Goal: Task Accomplishment & Management: Complete application form

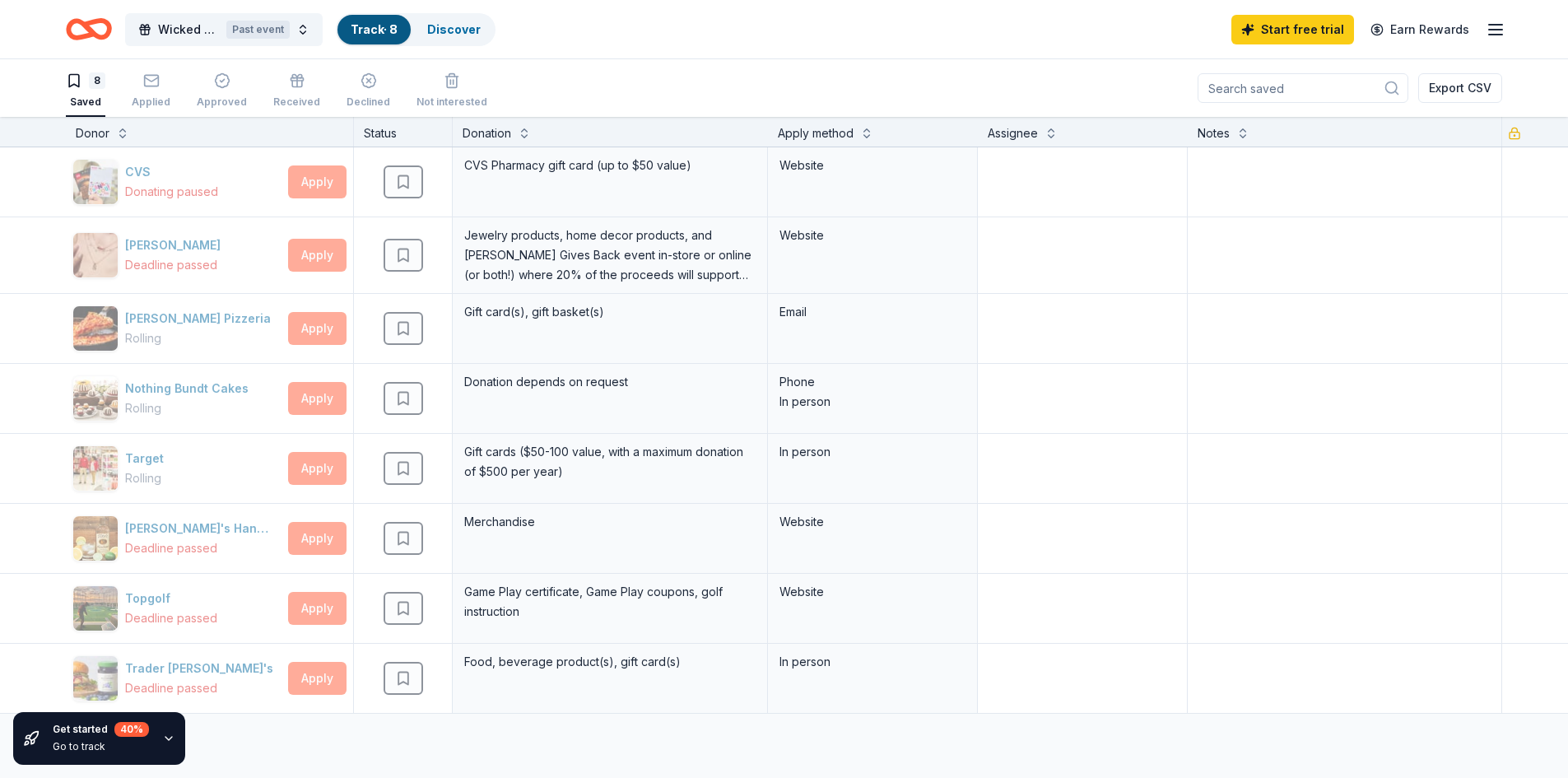
click at [100, 27] on icon "Home" at bounding box center [89, 29] width 46 height 38
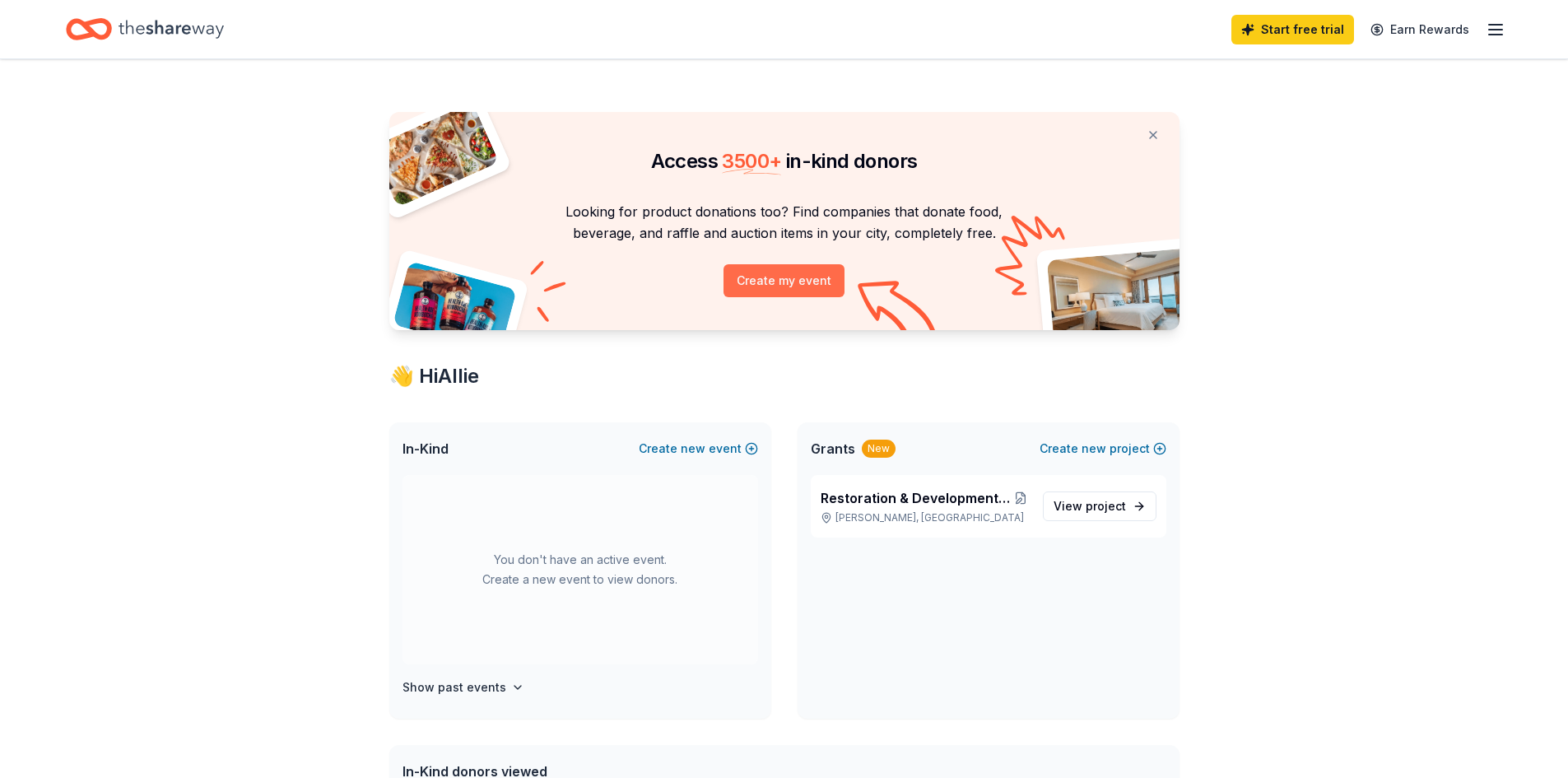
click at [781, 281] on button "Create my event" at bounding box center [784, 281] width 121 height 33
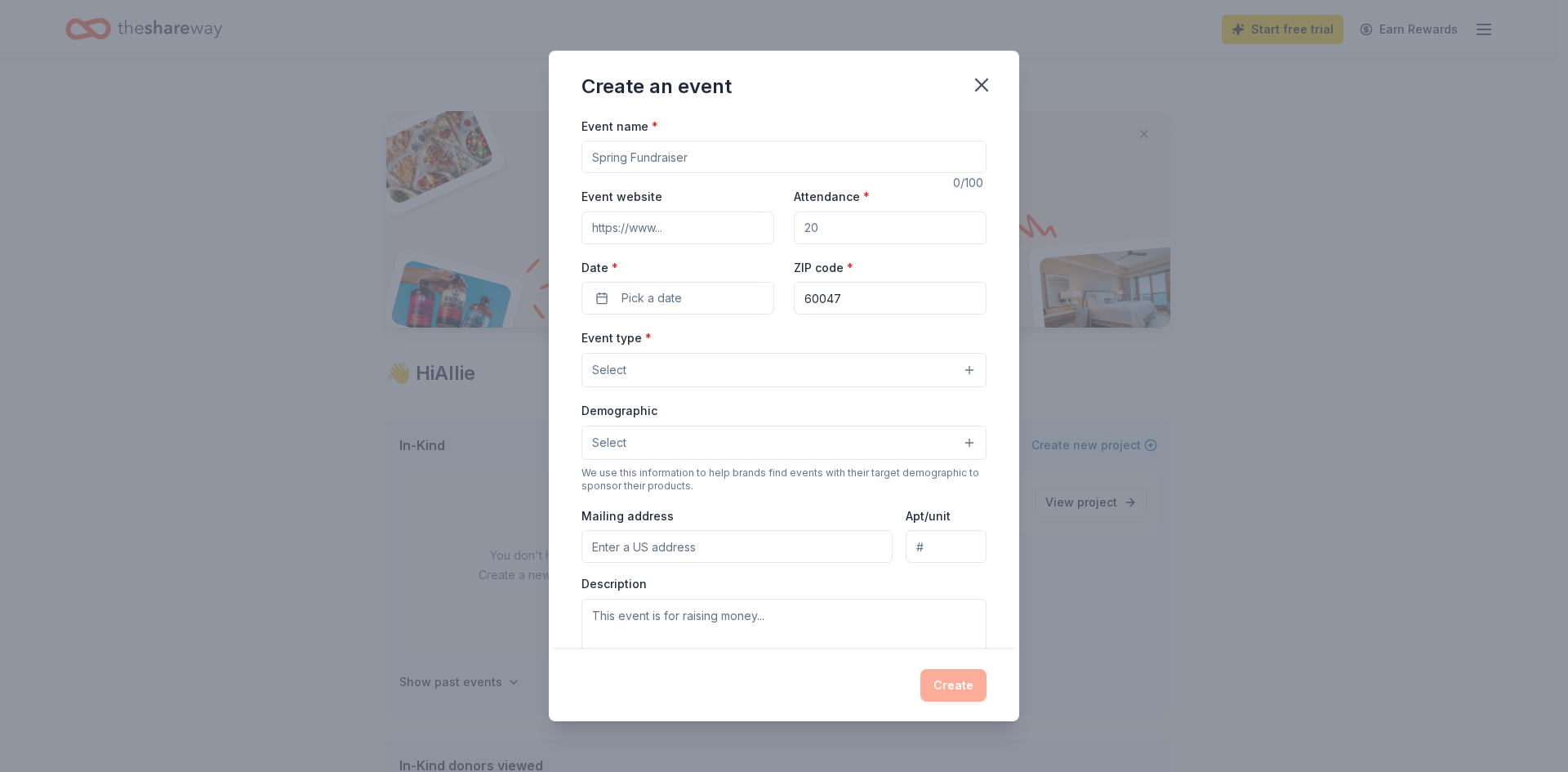
click at [666, 162] on input "Event name *" at bounding box center [784, 157] width 405 height 33
type input "Wicked Woodlands 2025"
click at [710, 223] on input "Event website" at bounding box center [677, 228] width 192 height 33
type input "www.lgparks.org/wicked"
click at [835, 232] on input "Attendance *" at bounding box center [890, 228] width 192 height 33
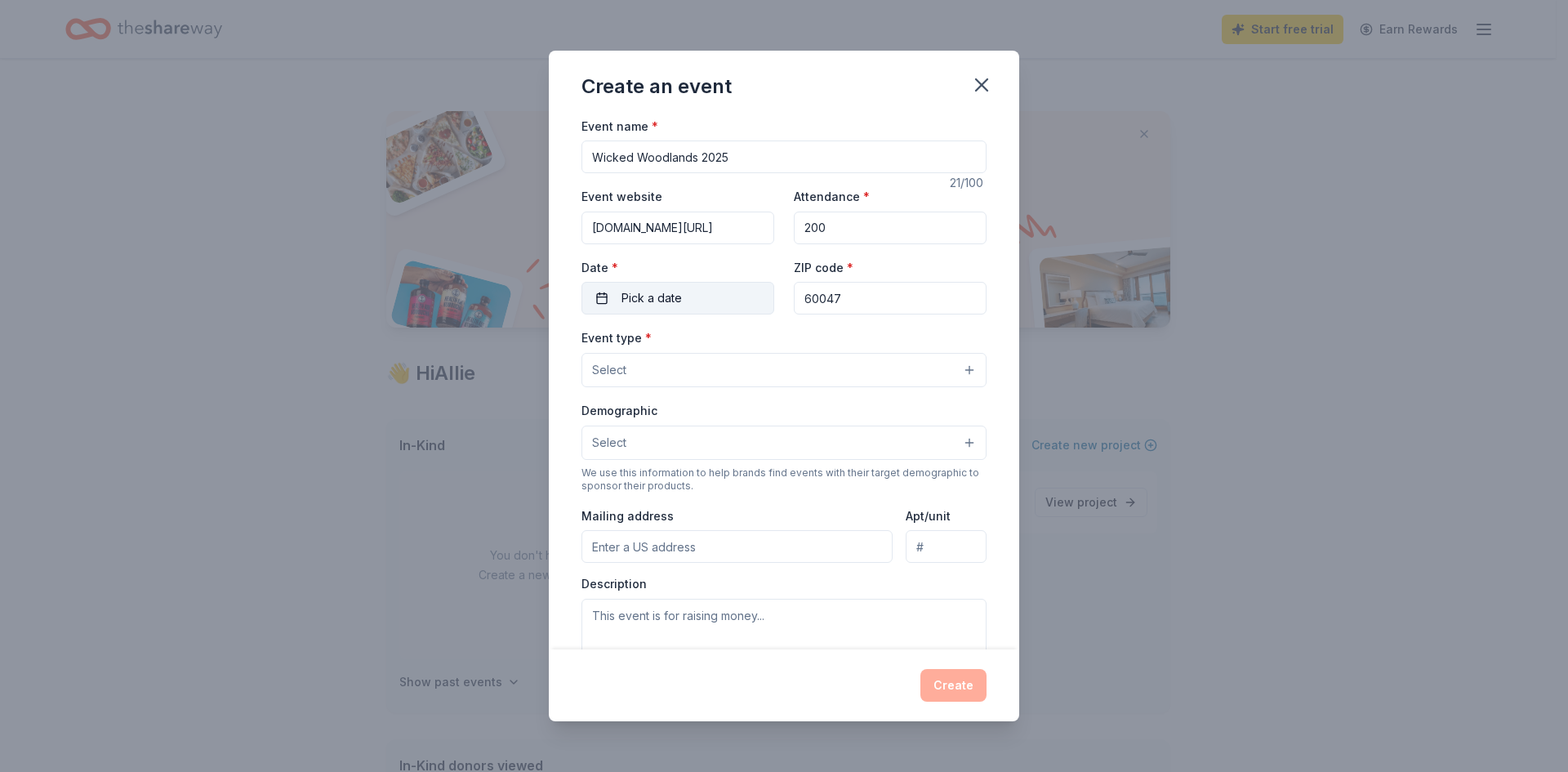
type input "200"
click at [668, 301] on span "Pick a date" at bounding box center [651, 298] width 61 height 20
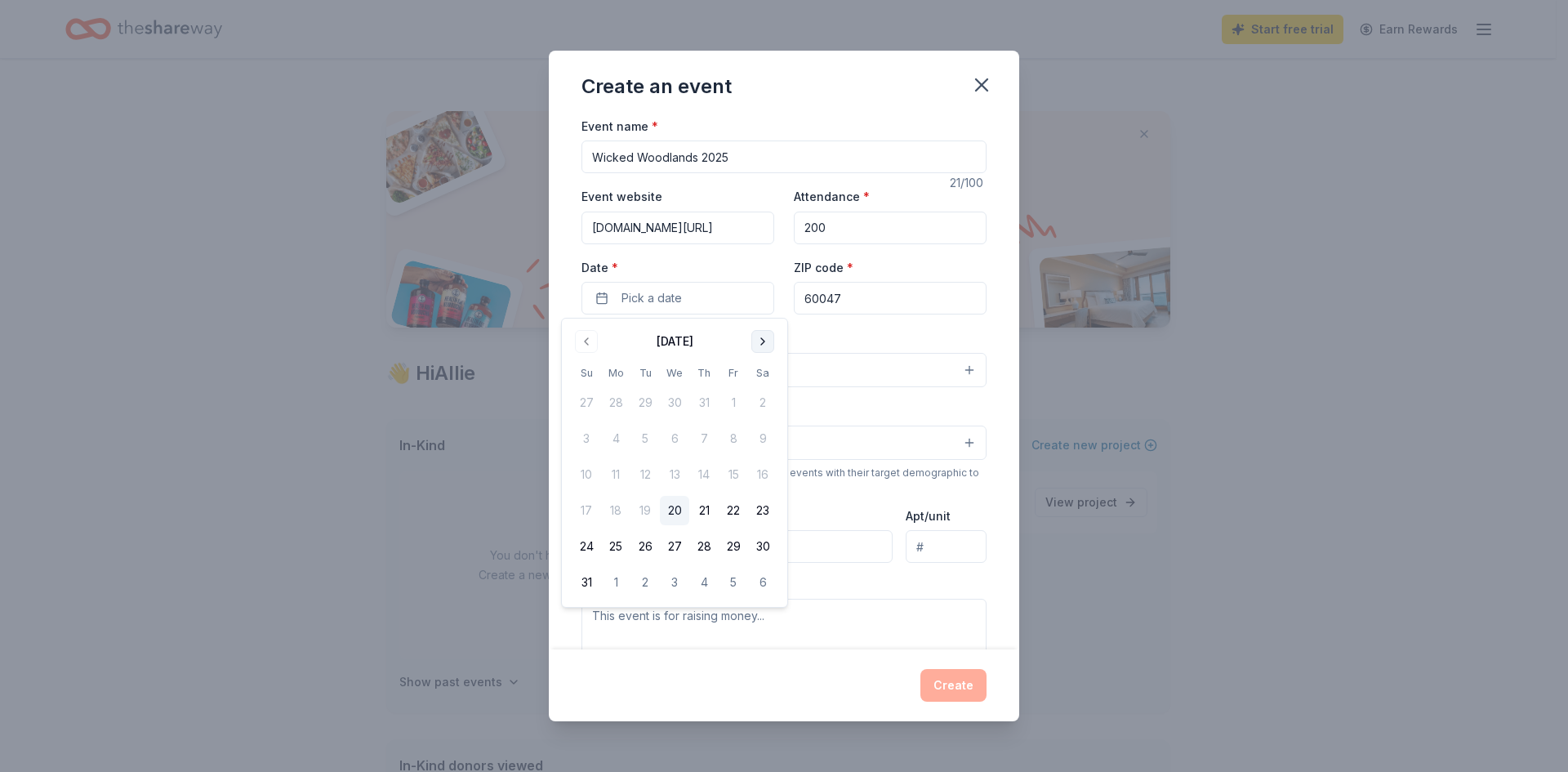
click at [772, 340] on button "Go to next month" at bounding box center [762, 341] width 23 height 23
click at [769, 340] on button "Go to next month" at bounding box center [762, 341] width 23 height 23
click at [769, 406] on button "4" at bounding box center [763, 402] width 29 height 29
click at [850, 304] on input "60047" at bounding box center [890, 298] width 192 height 33
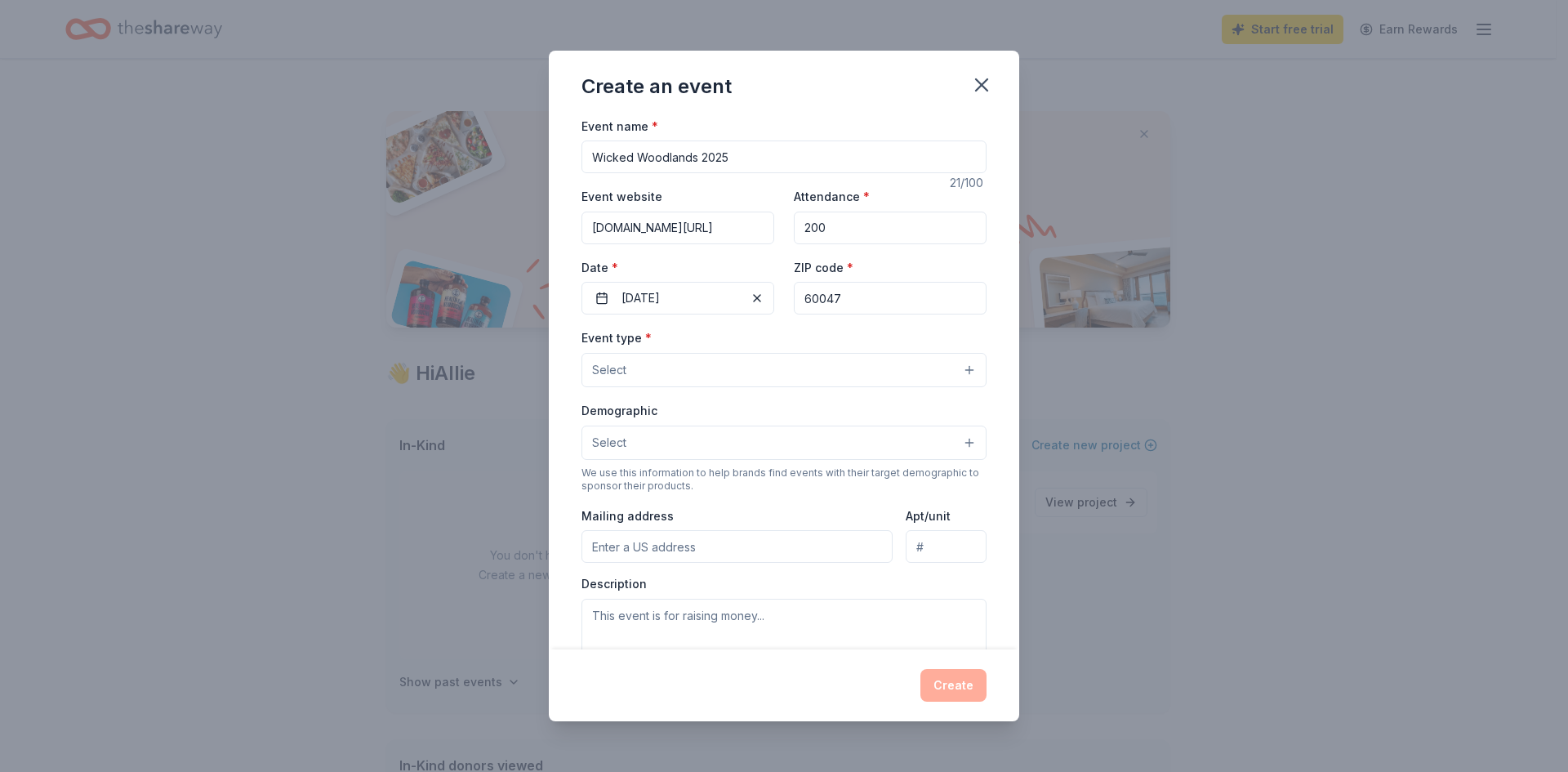
click at [692, 363] on button "Select" at bounding box center [784, 371] width 405 height 35
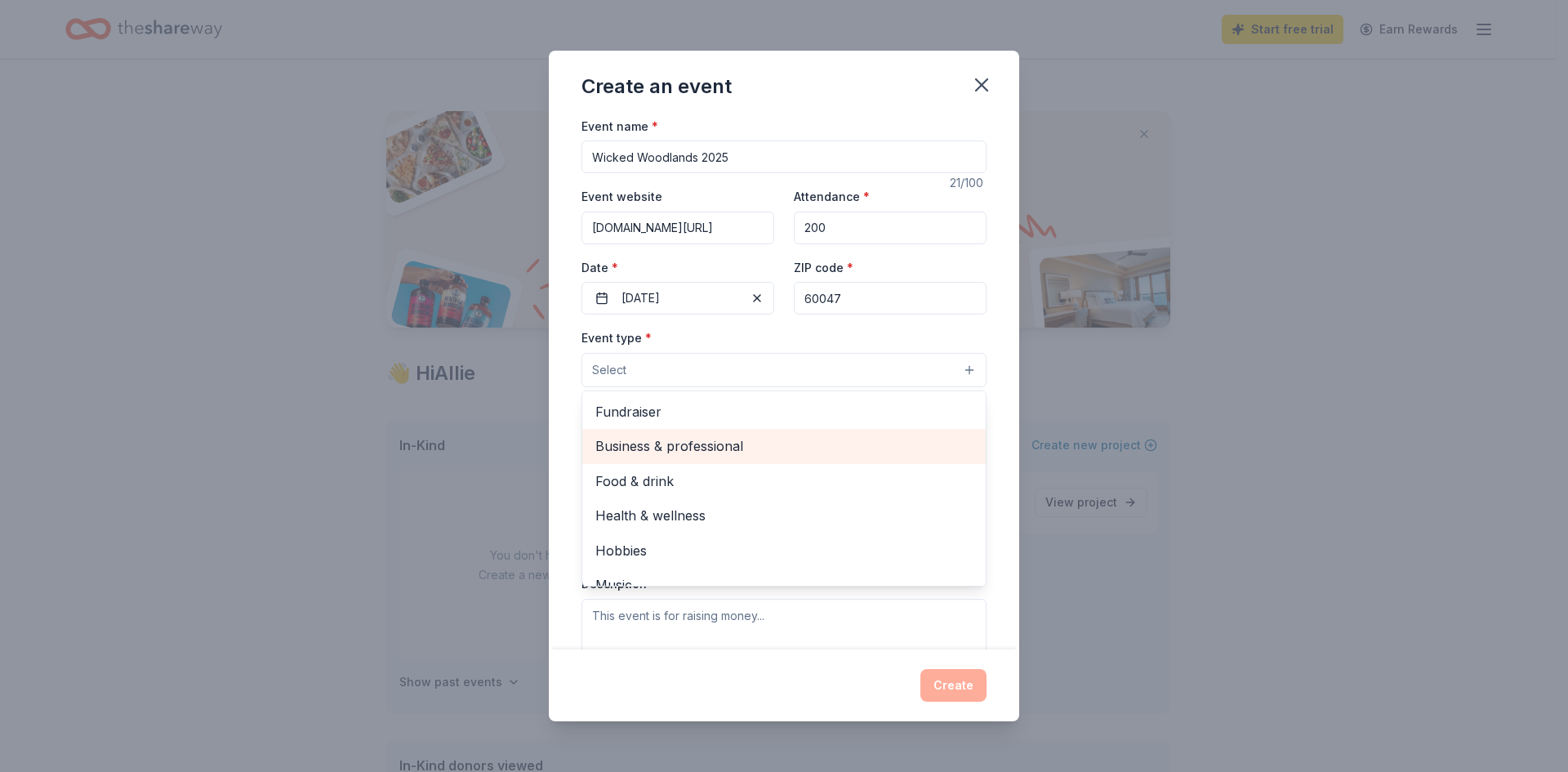
click at [885, 455] on span "Business & professional" at bounding box center [784, 445] width 378 height 21
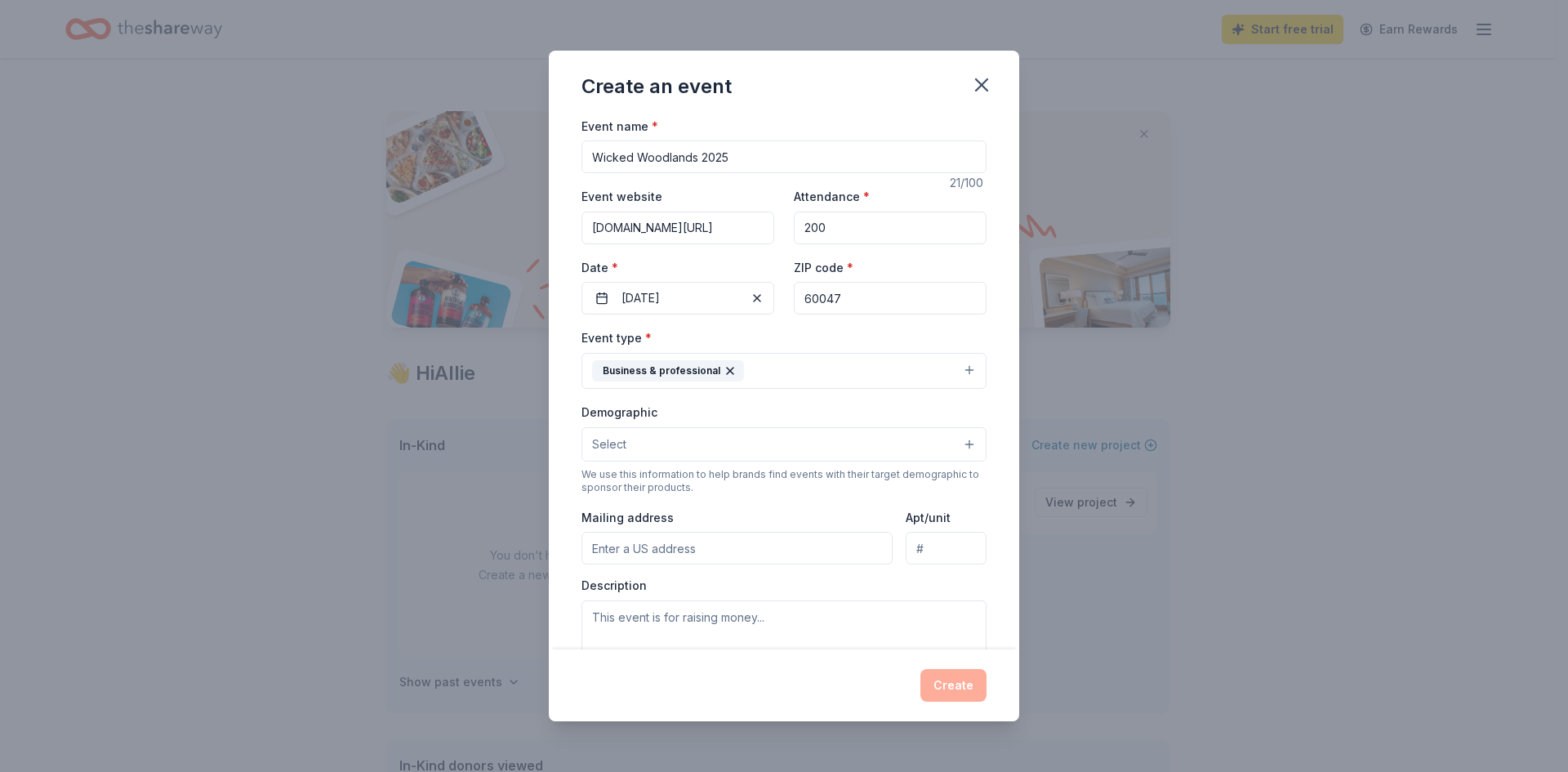
click at [724, 371] on icon "button" at bounding box center [730, 371] width 13 height 13
click at [721, 361] on button "Select" at bounding box center [784, 371] width 405 height 35
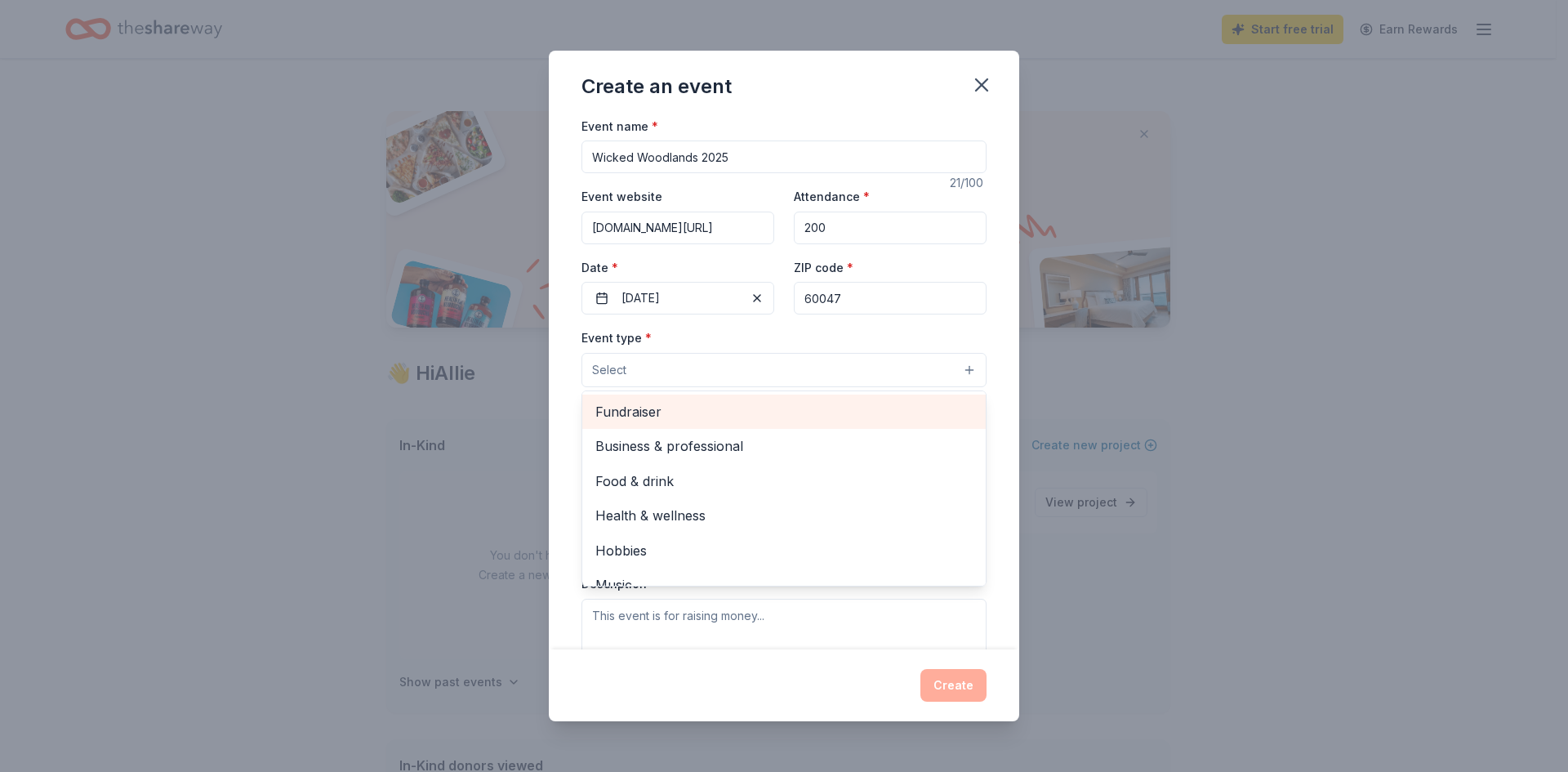
click at [645, 427] on div "Fundraiser" at bounding box center [784, 411] width 403 height 35
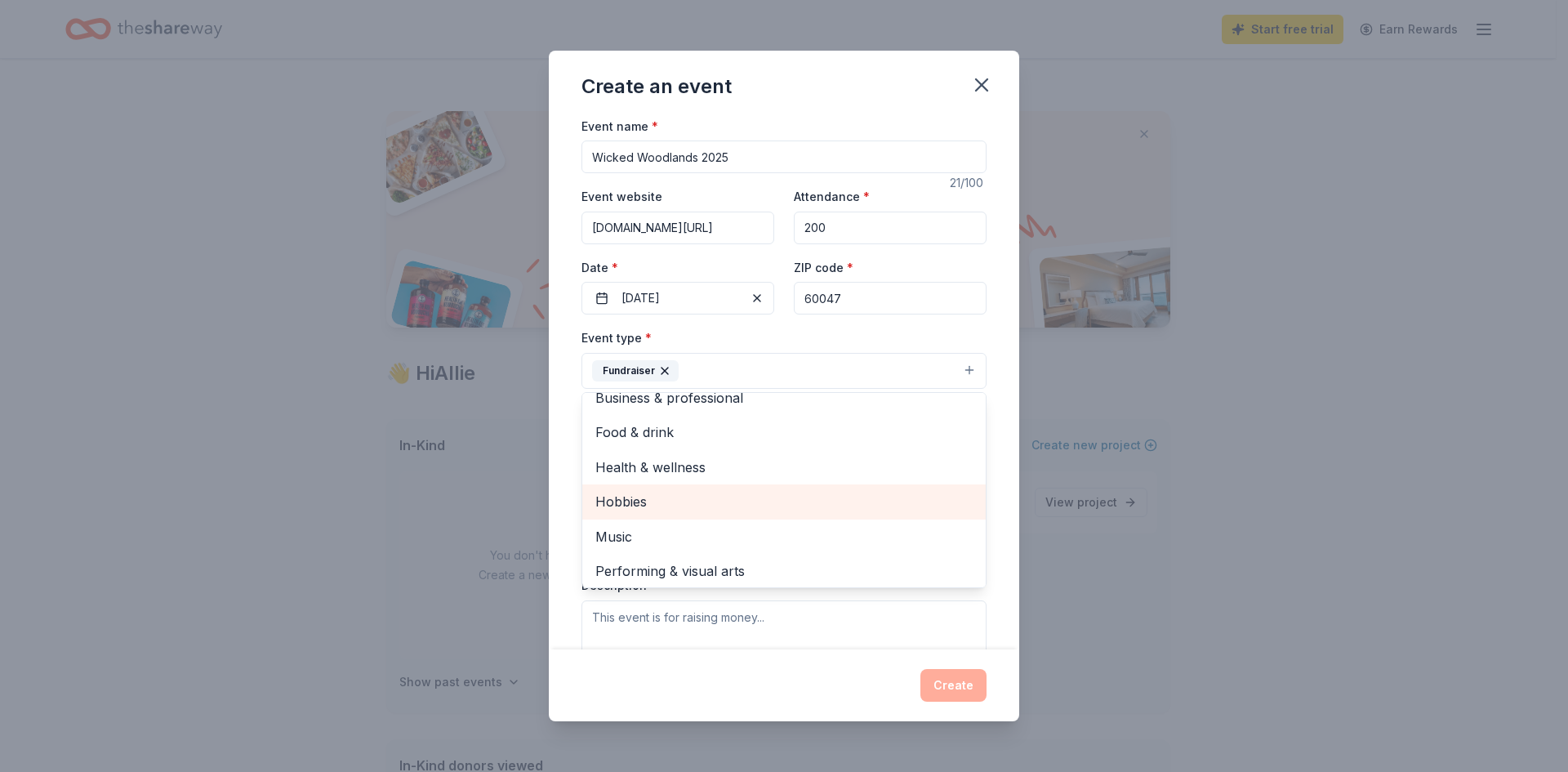
scroll to position [20, 0]
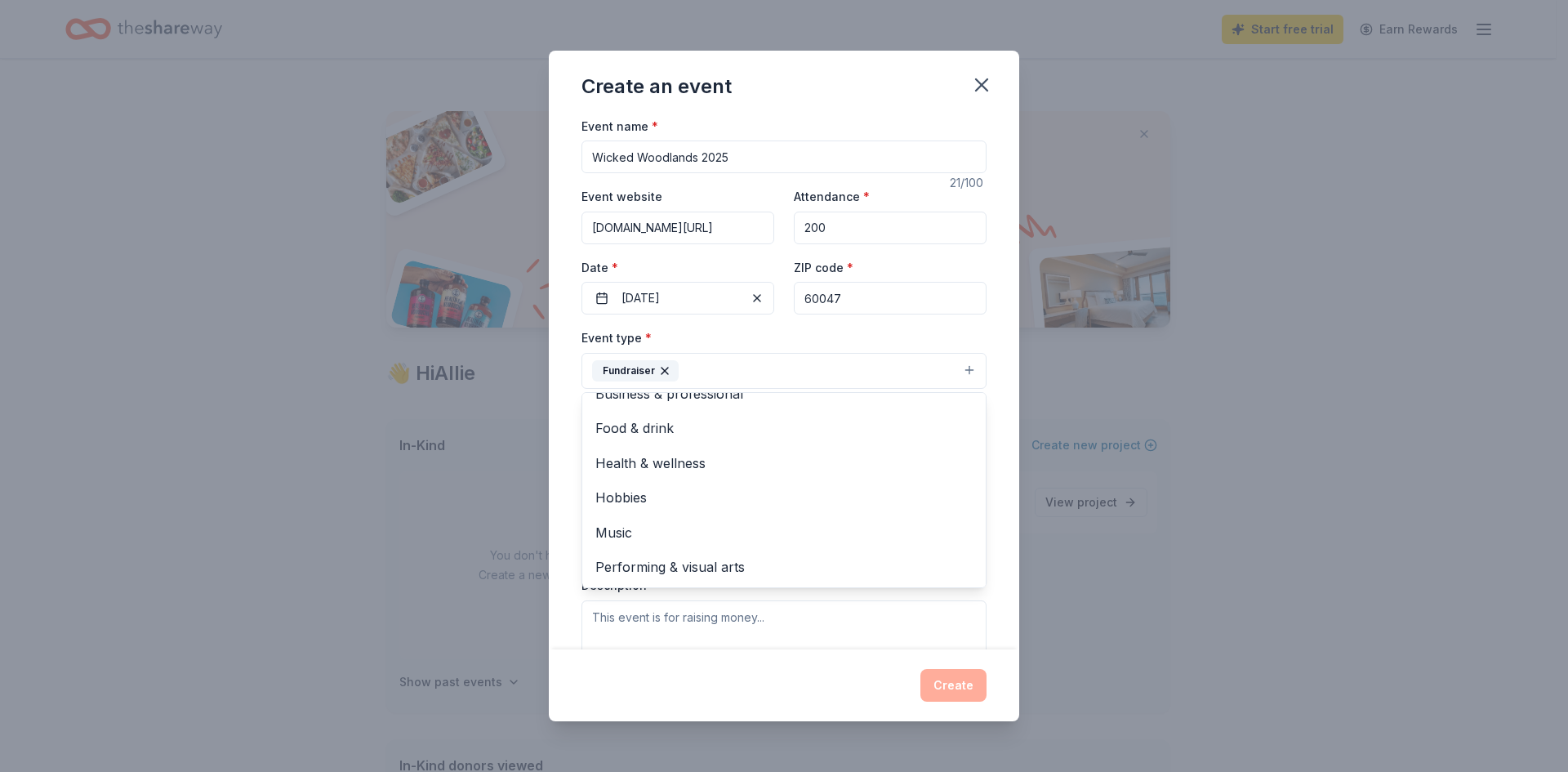
click at [991, 460] on div "Event name * Wicked Woodlands 2025 21 /100 Event website www.lgparks.org/wicked…" at bounding box center [784, 383] width 470 height 534
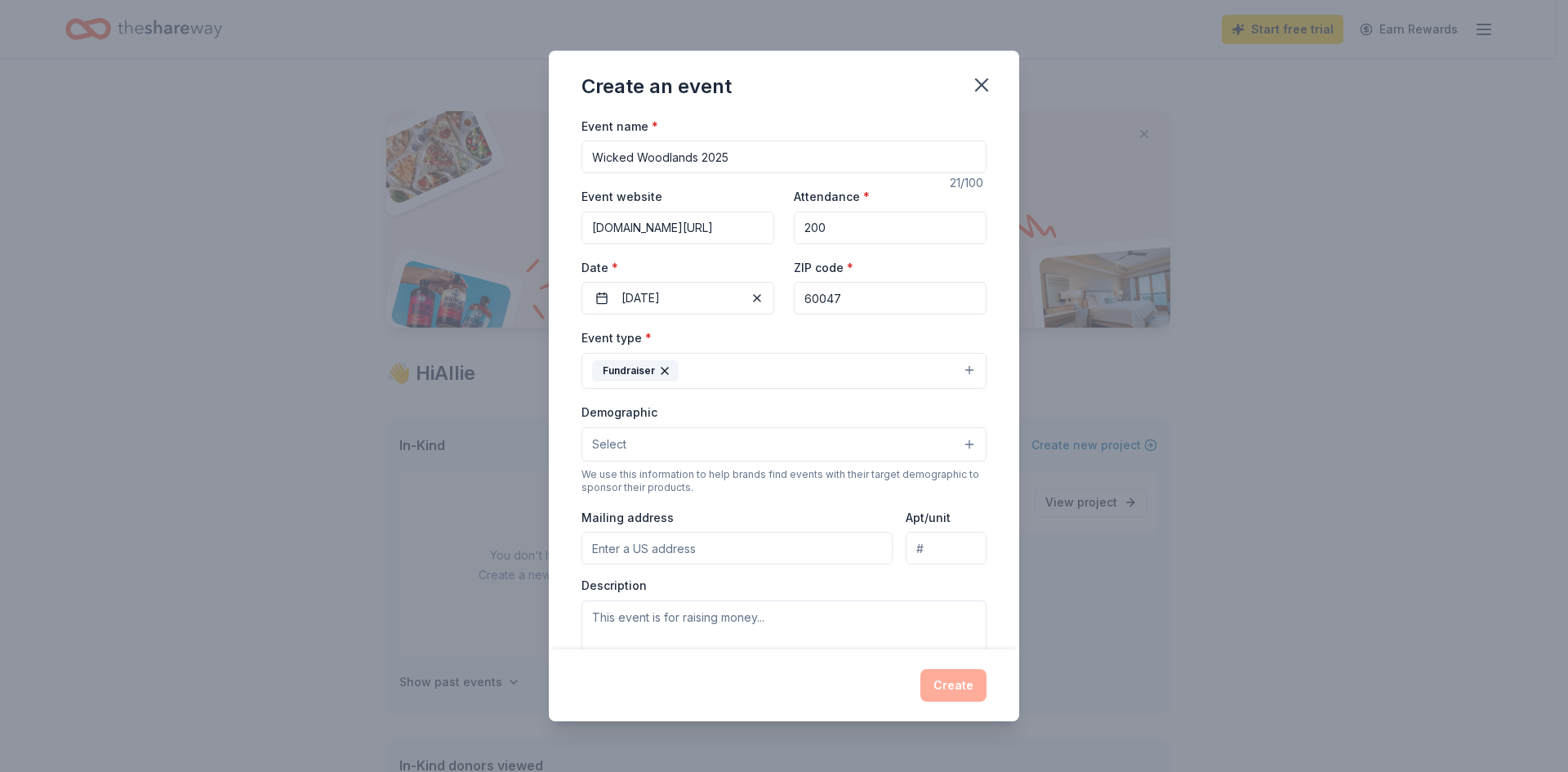
click at [702, 442] on button "Select" at bounding box center [784, 444] width 405 height 35
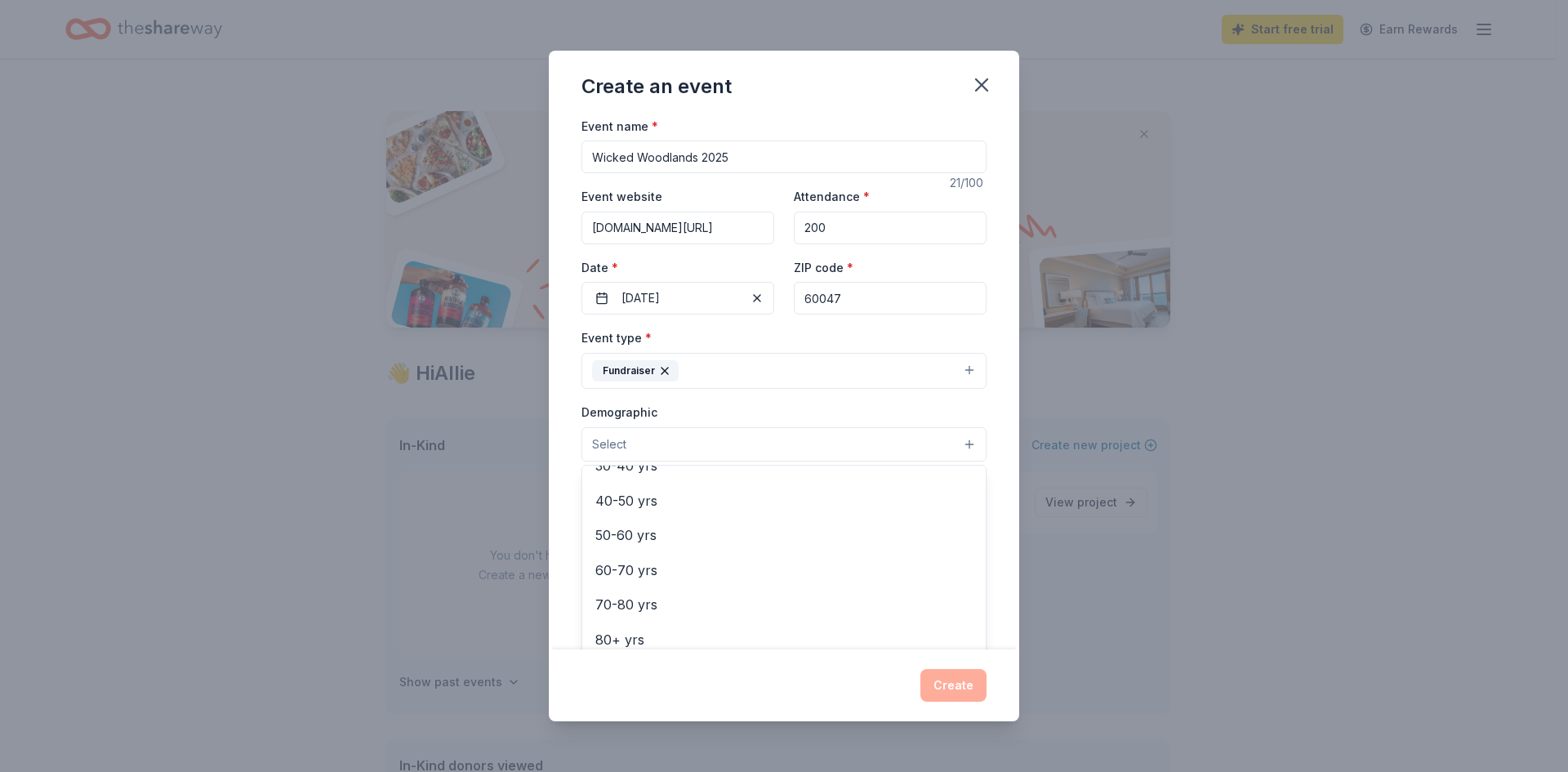
scroll to position [0, 0]
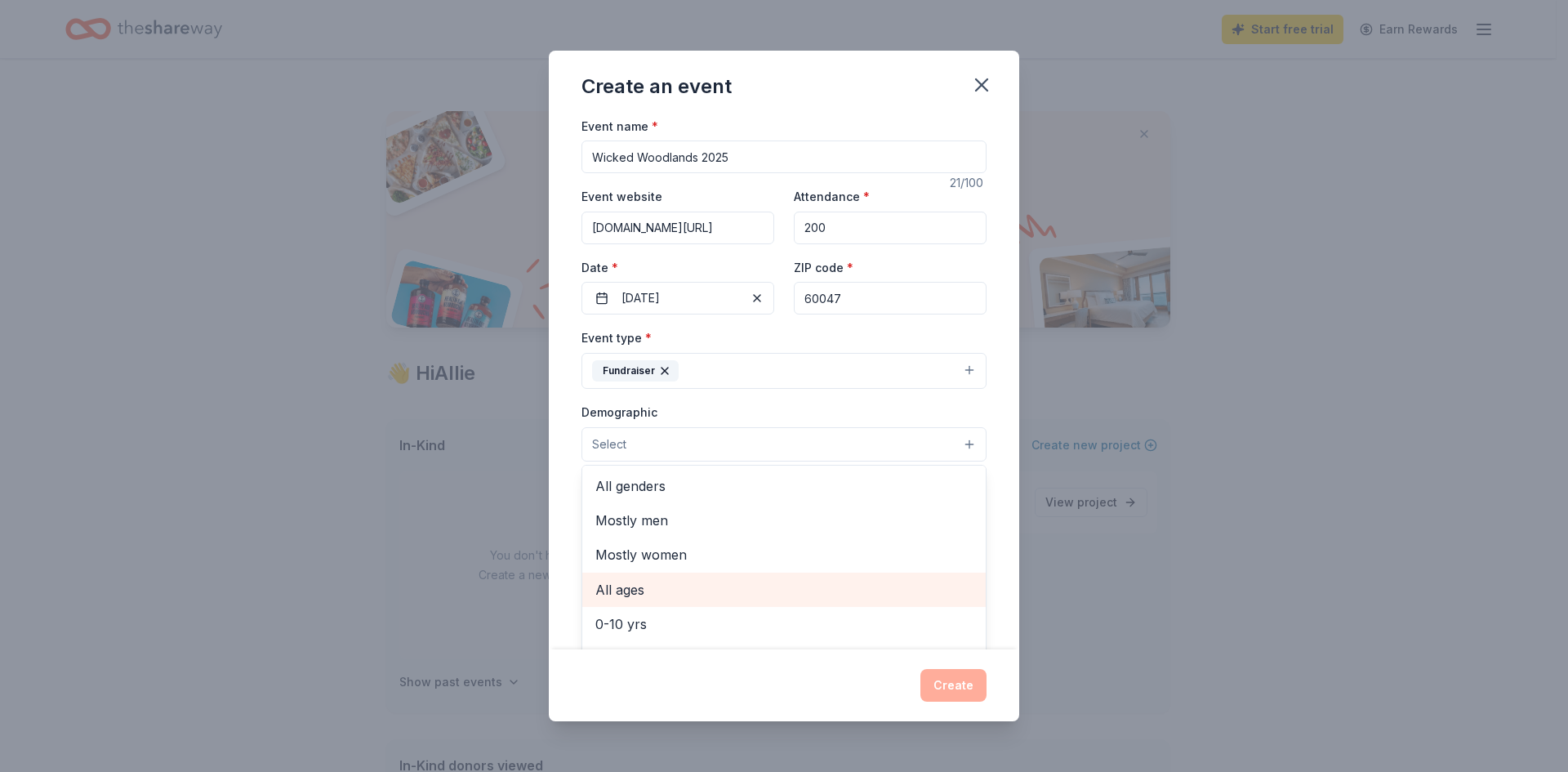
click at [630, 590] on span "All ages" at bounding box center [784, 589] width 378 height 21
click at [673, 598] on span "0-10 yrs" at bounding box center [784, 590] width 378 height 21
click at [985, 543] on div "Event name * Wicked Woodlands 2025 21 /100 Event website www.lgparks.org/wicked…" at bounding box center [784, 383] width 470 height 534
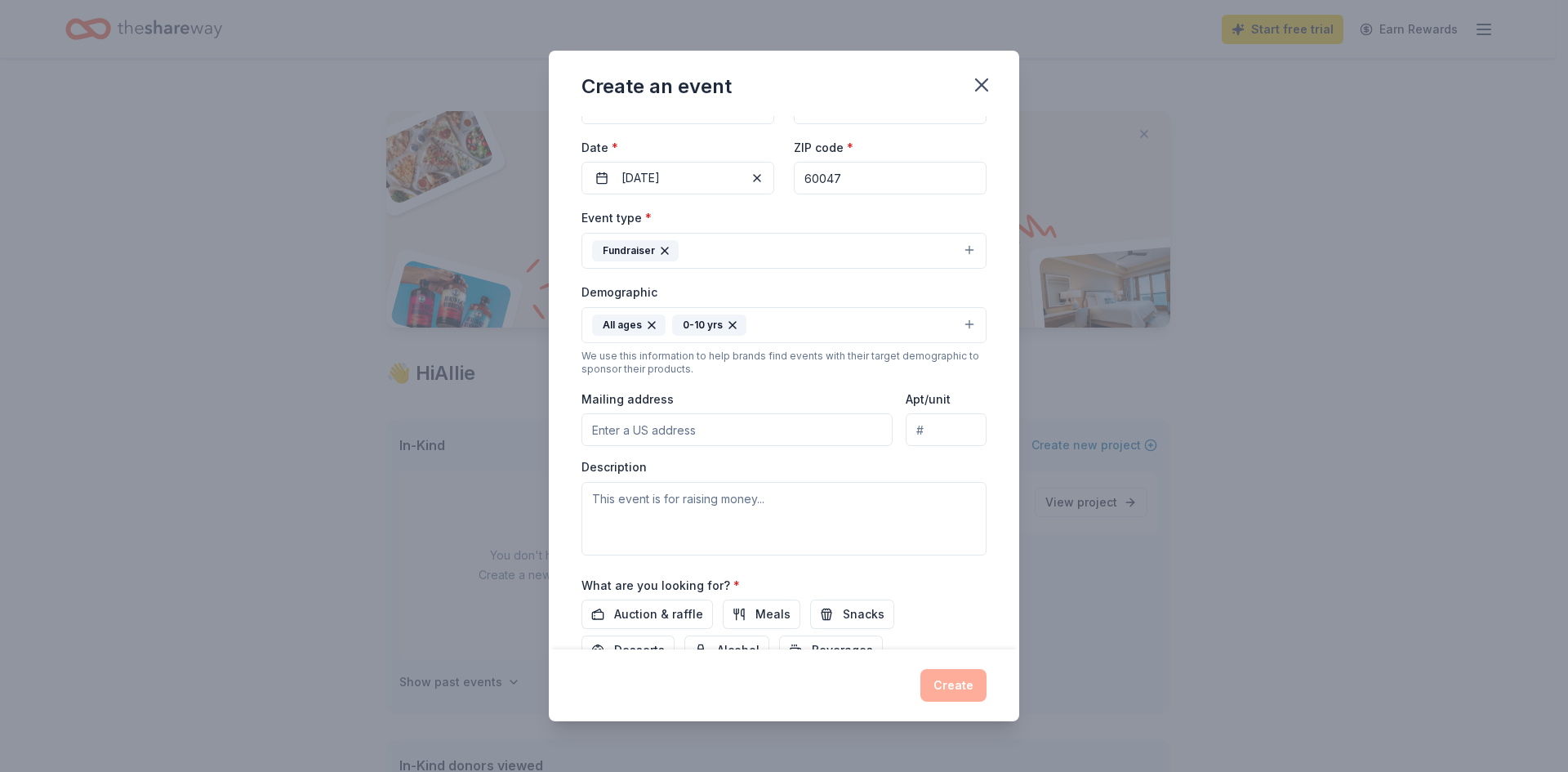
scroll to position [163, 0]
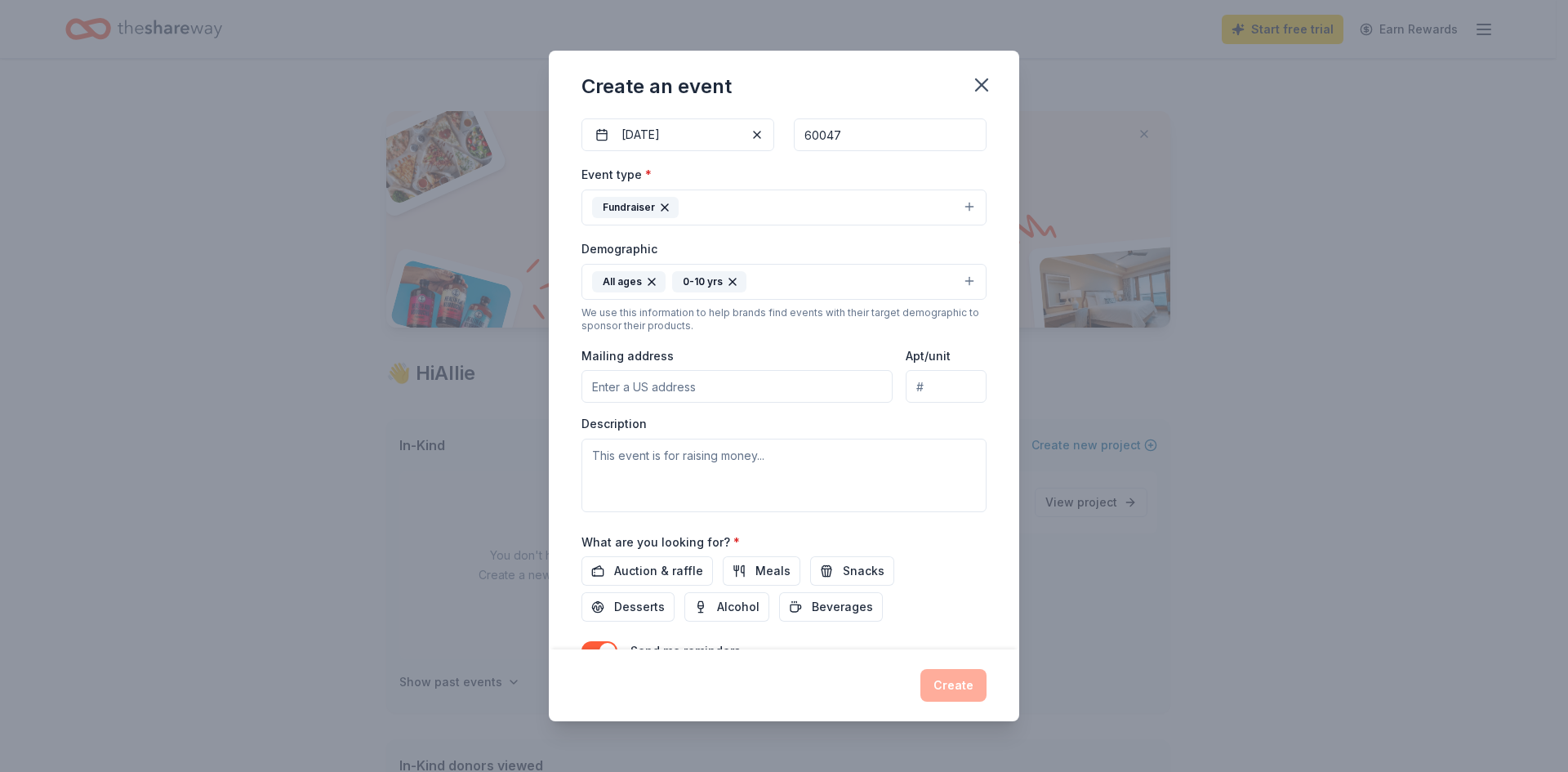
click at [695, 385] on input "Mailing address" at bounding box center [736, 386] width 311 height 33
type input "3849 Old McHenry Road"
click at [651, 471] on textarea at bounding box center [784, 475] width 405 height 74
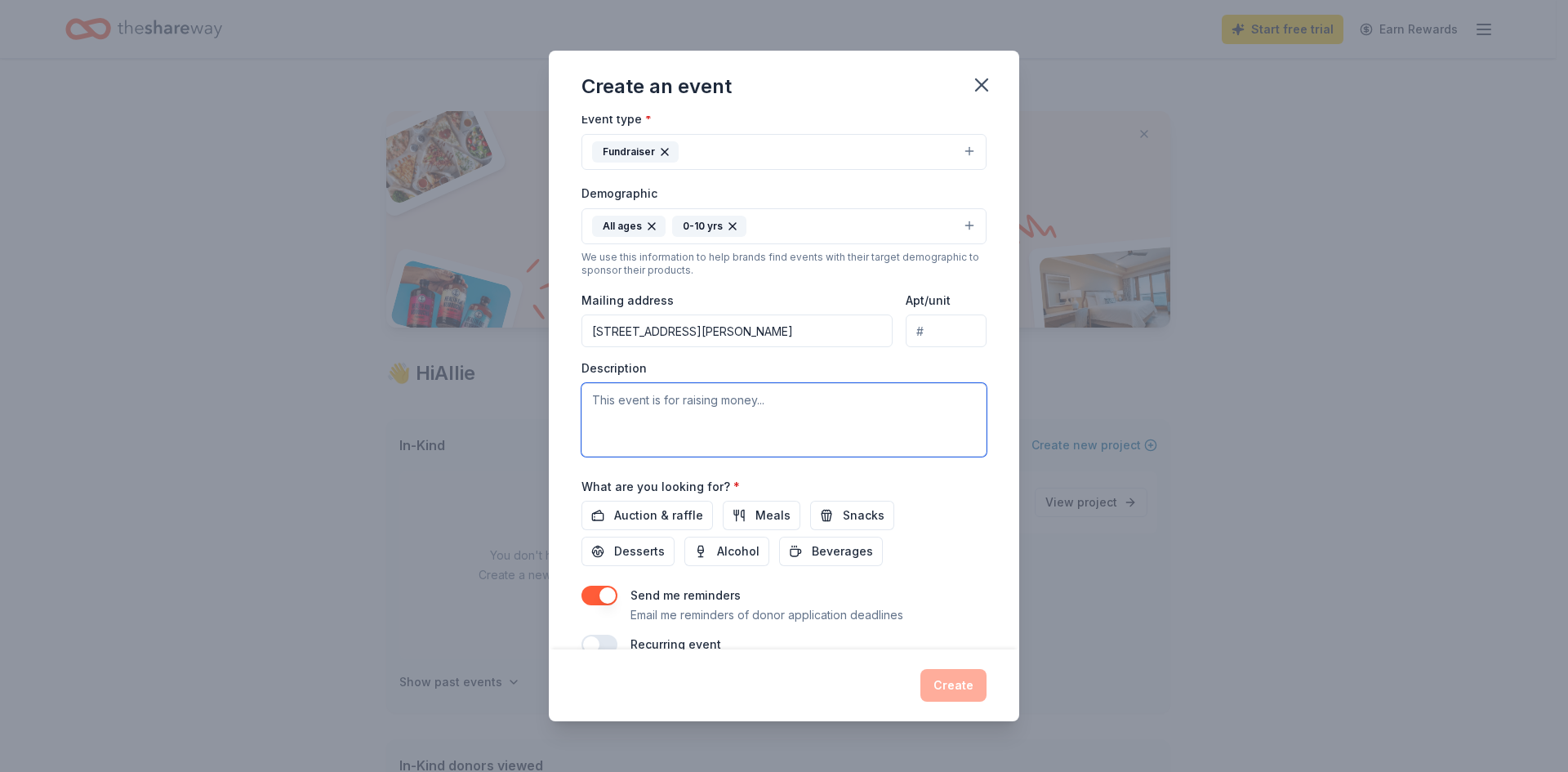
scroll to position [250, 0]
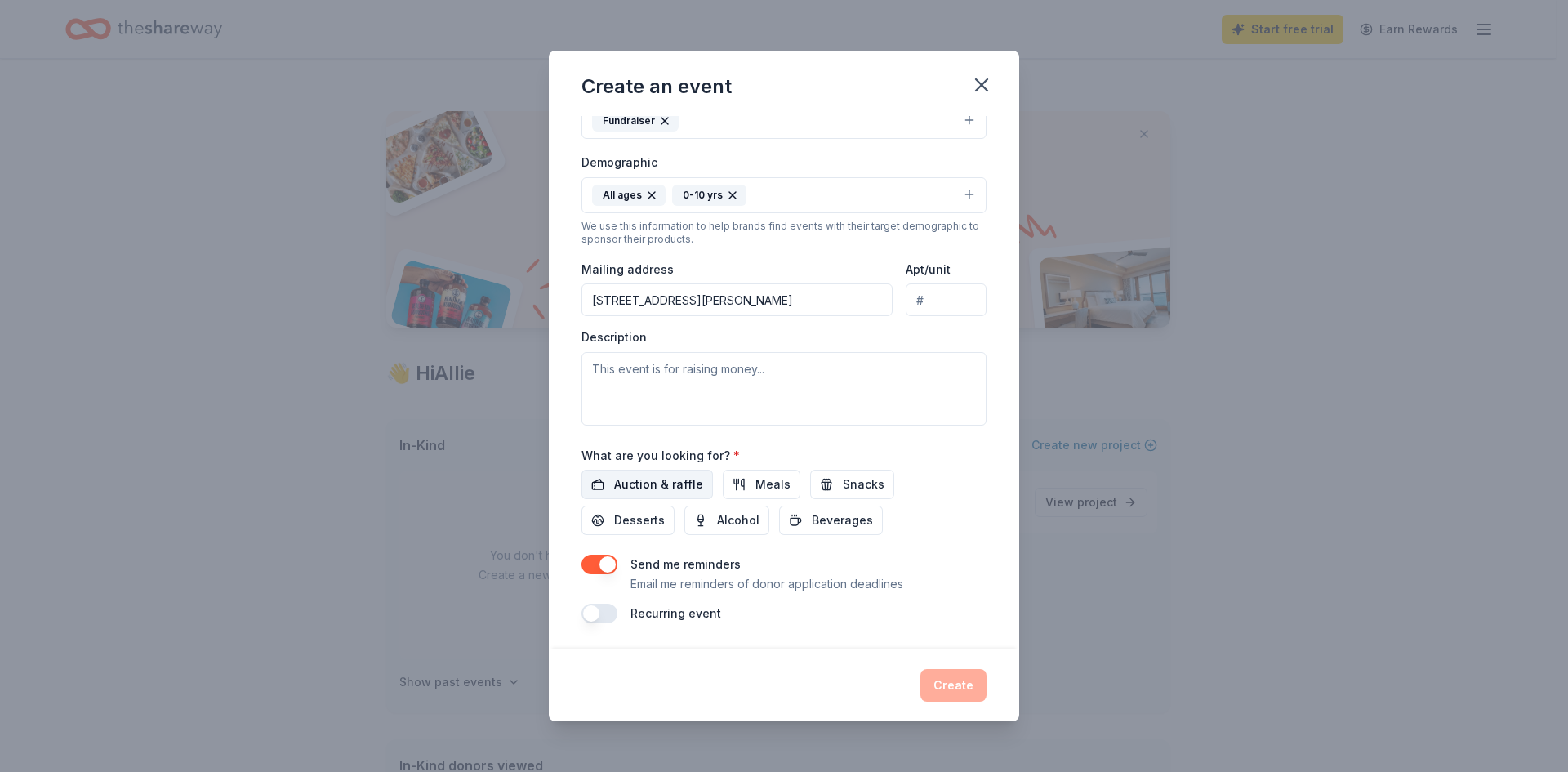
click at [676, 489] on span "Auction & raffle" at bounding box center [658, 485] width 89 height 20
click at [843, 487] on span "Snacks" at bounding box center [863, 485] width 42 height 20
click at [821, 524] on span "Beverages" at bounding box center [842, 520] width 61 height 20
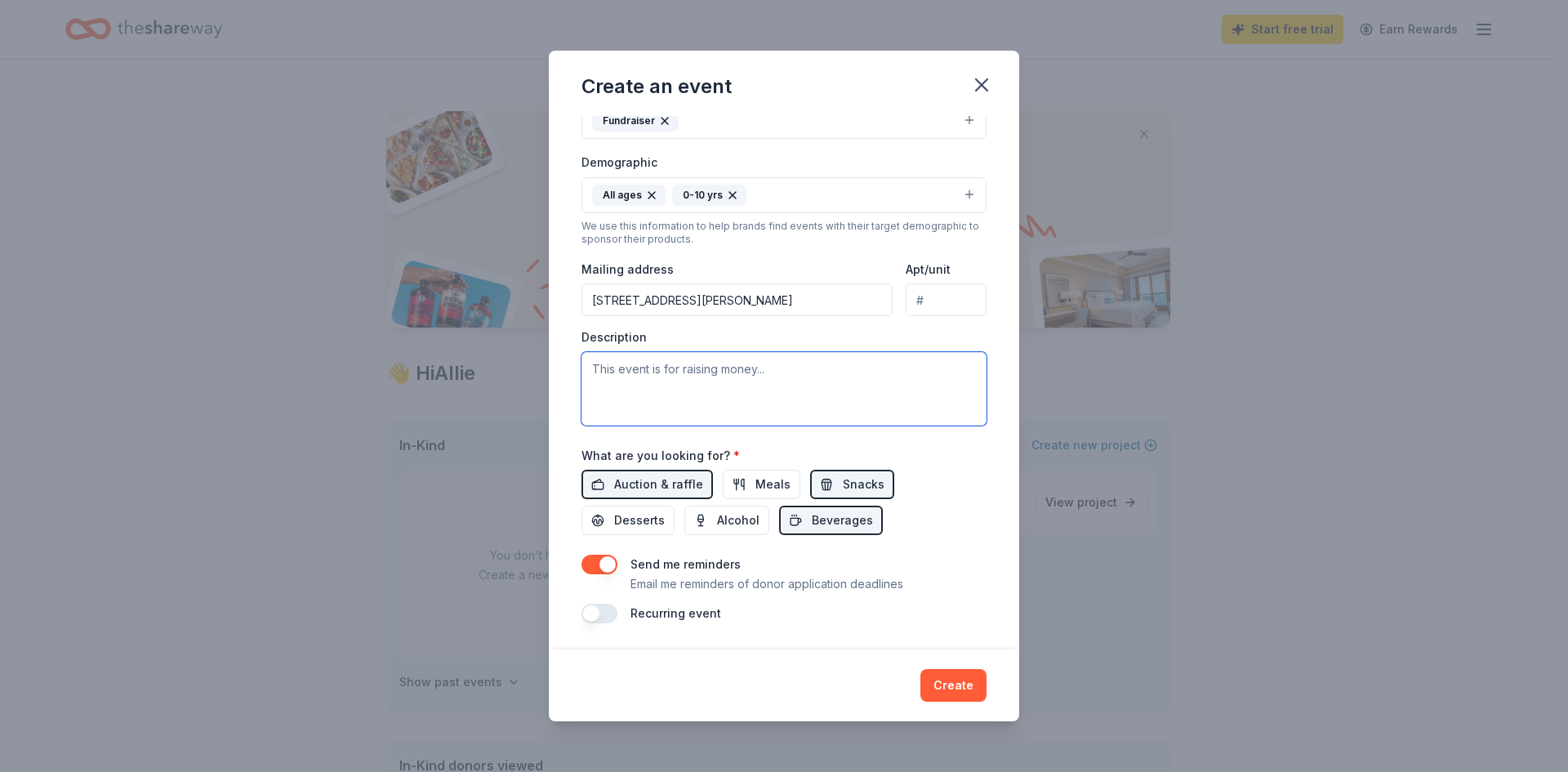
click at [694, 378] on textarea at bounding box center [784, 389] width 405 height 74
type textarea "P"
type textarea "O"
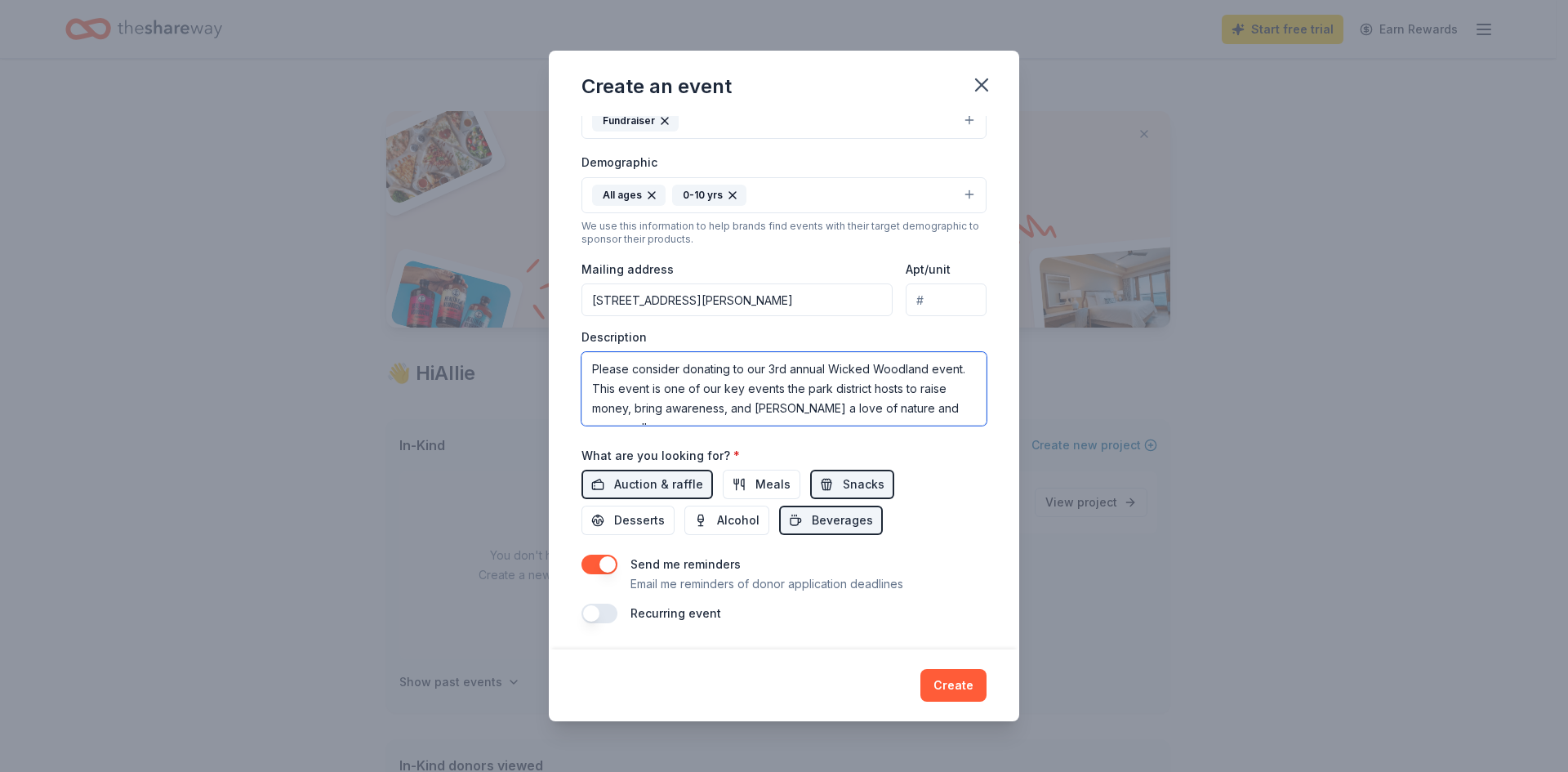
scroll to position [10, 0]
type textarea "Please consider donating to our 3rd annual Wicked Woodland event. This event is…"
click at [948, 686] on button "Create" at bounding box center [953, 686] width 66 height 33
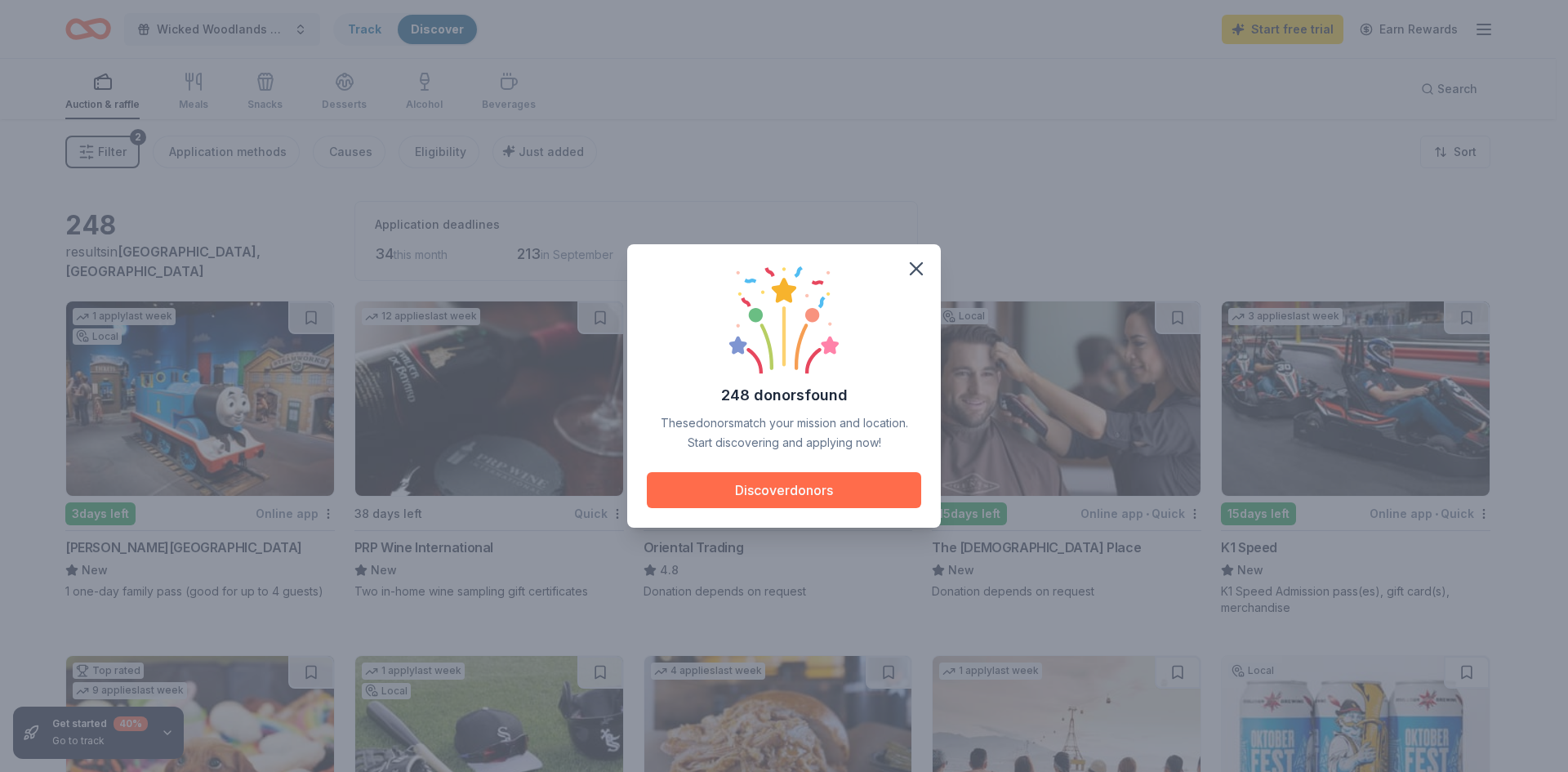
click at [834, 490] on button "Discover donors" at bounding box center [784, 490] width 274 height 36
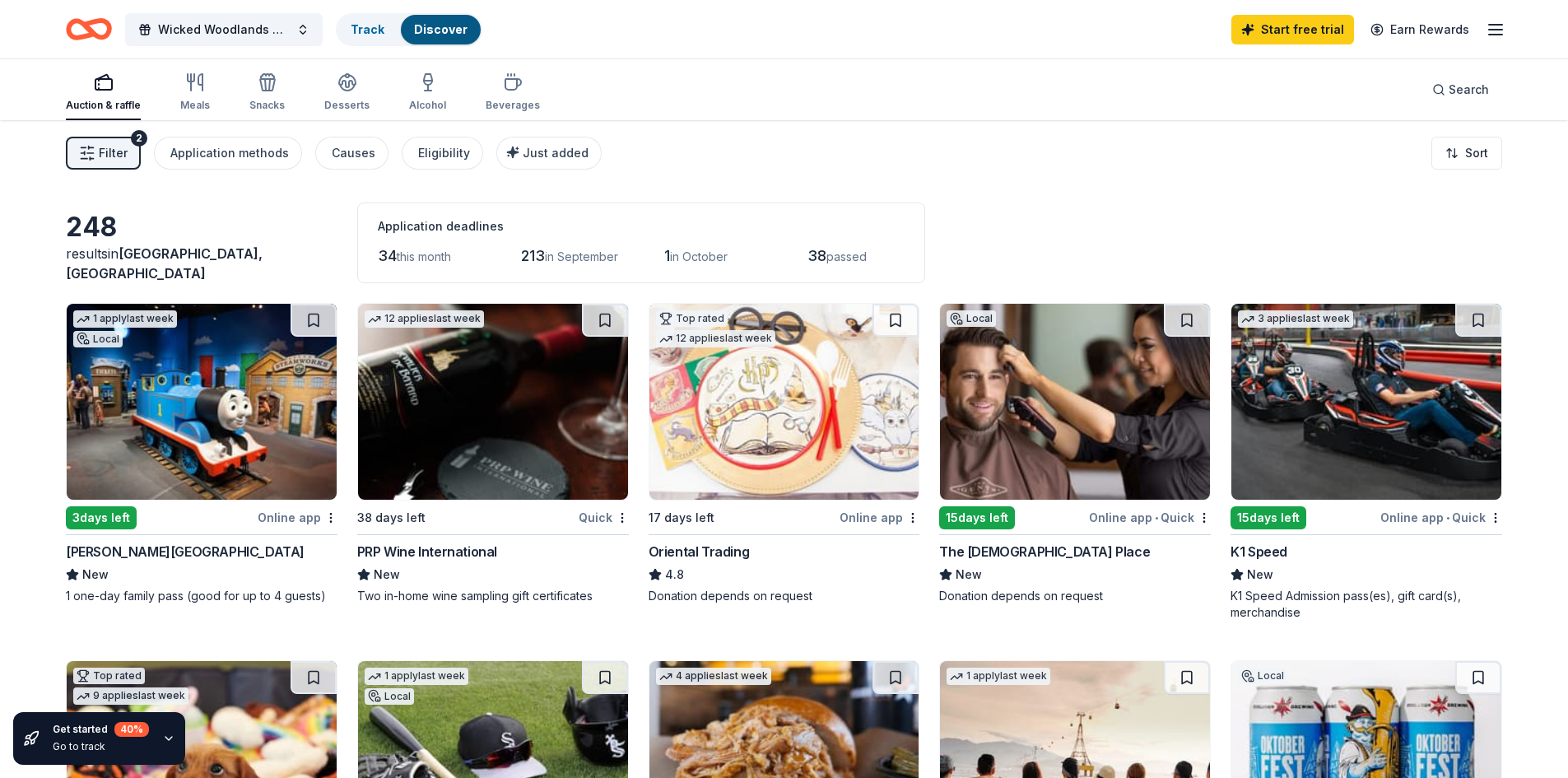
click at [784, 417] on img at bounding box center [784, 402] width 270 height 196
click at [470, 151] on button "Eligibility" at bounding box center [442, 153] width 81 height 33
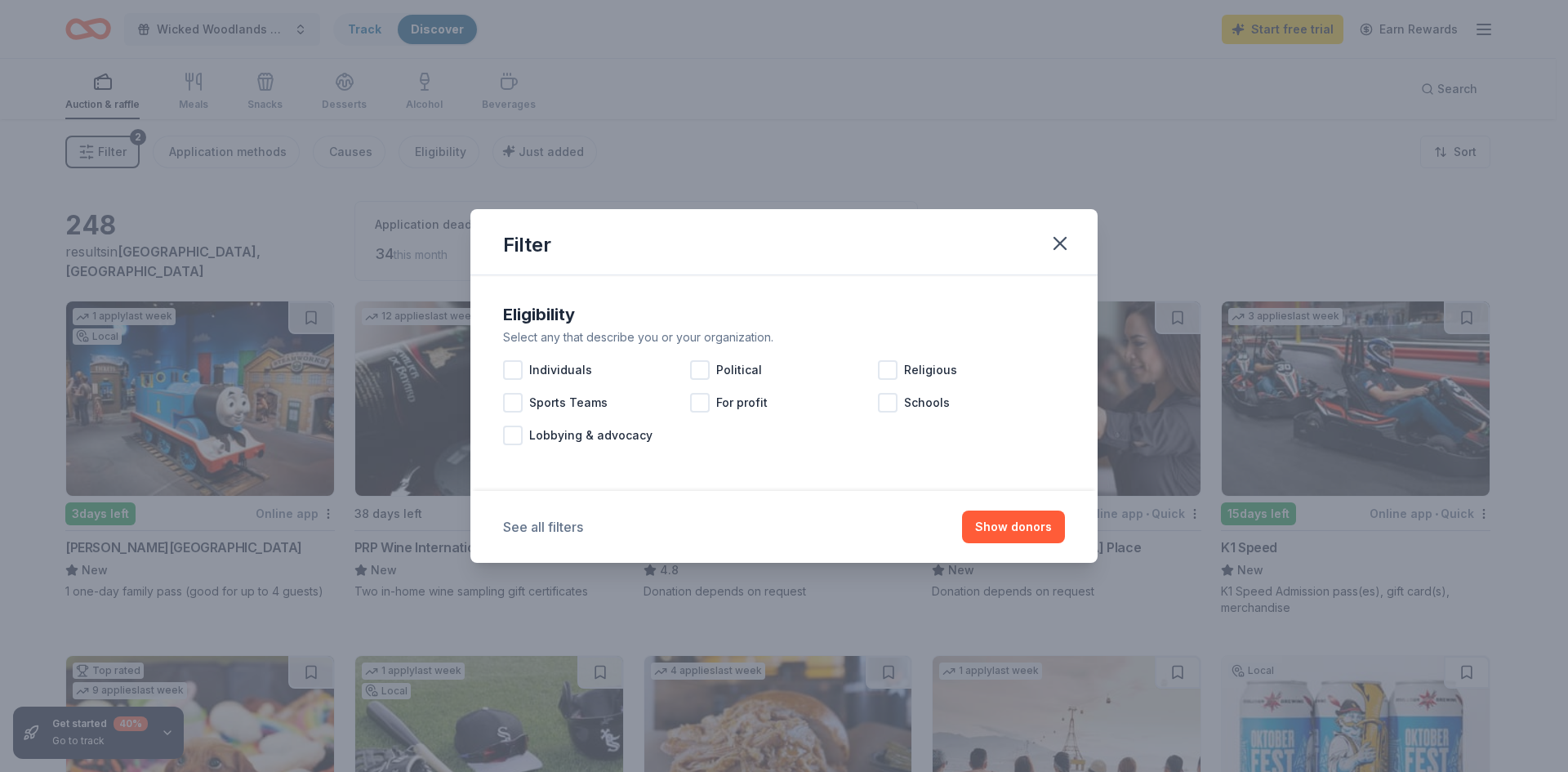
click at [535, 521] on button "See all filters" at bounding box center [543, 527] width 80 height 20
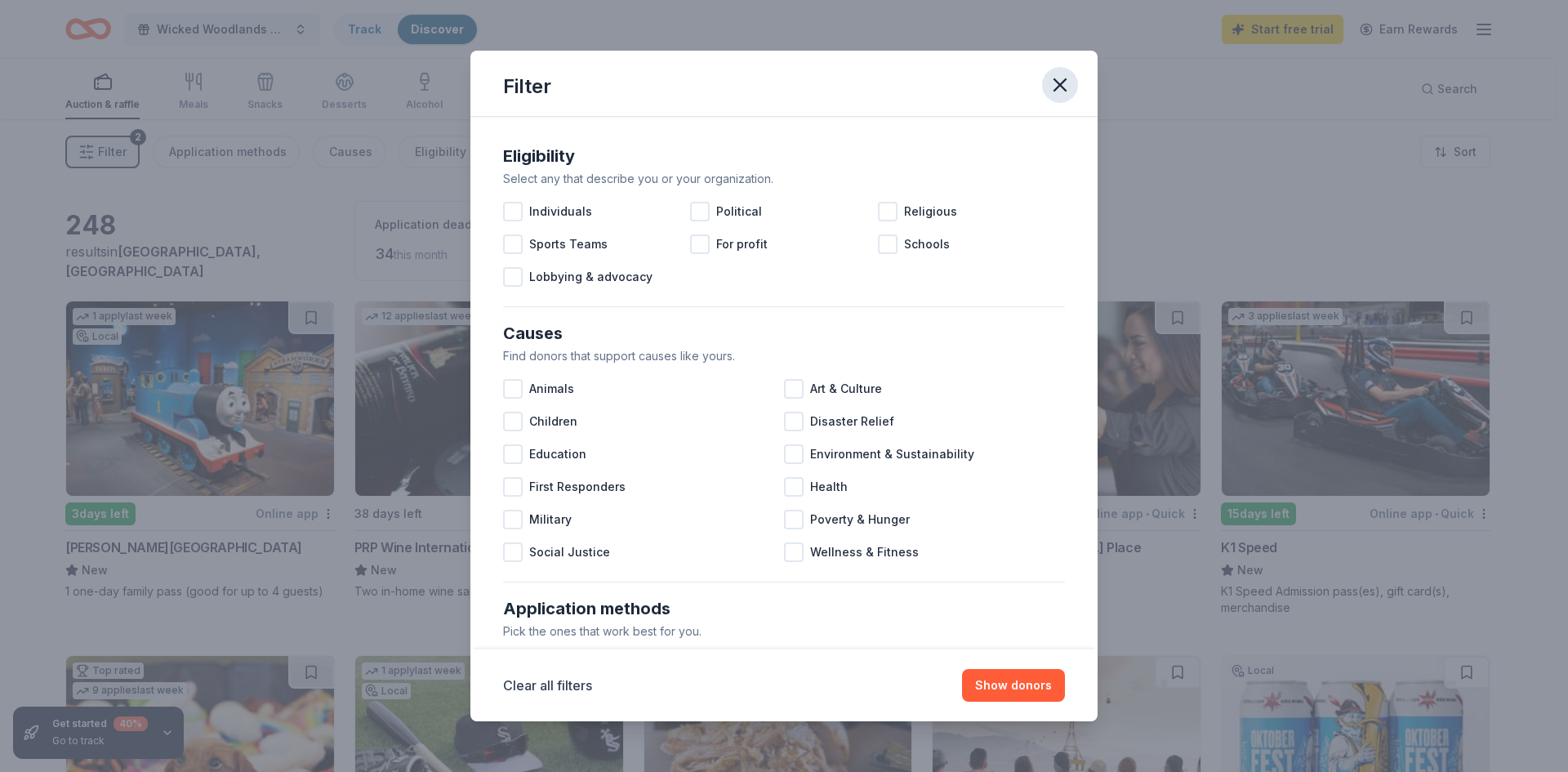
click at [1069, 84] on icon "button" at bounding box center [1060, 84] width 23 height 23
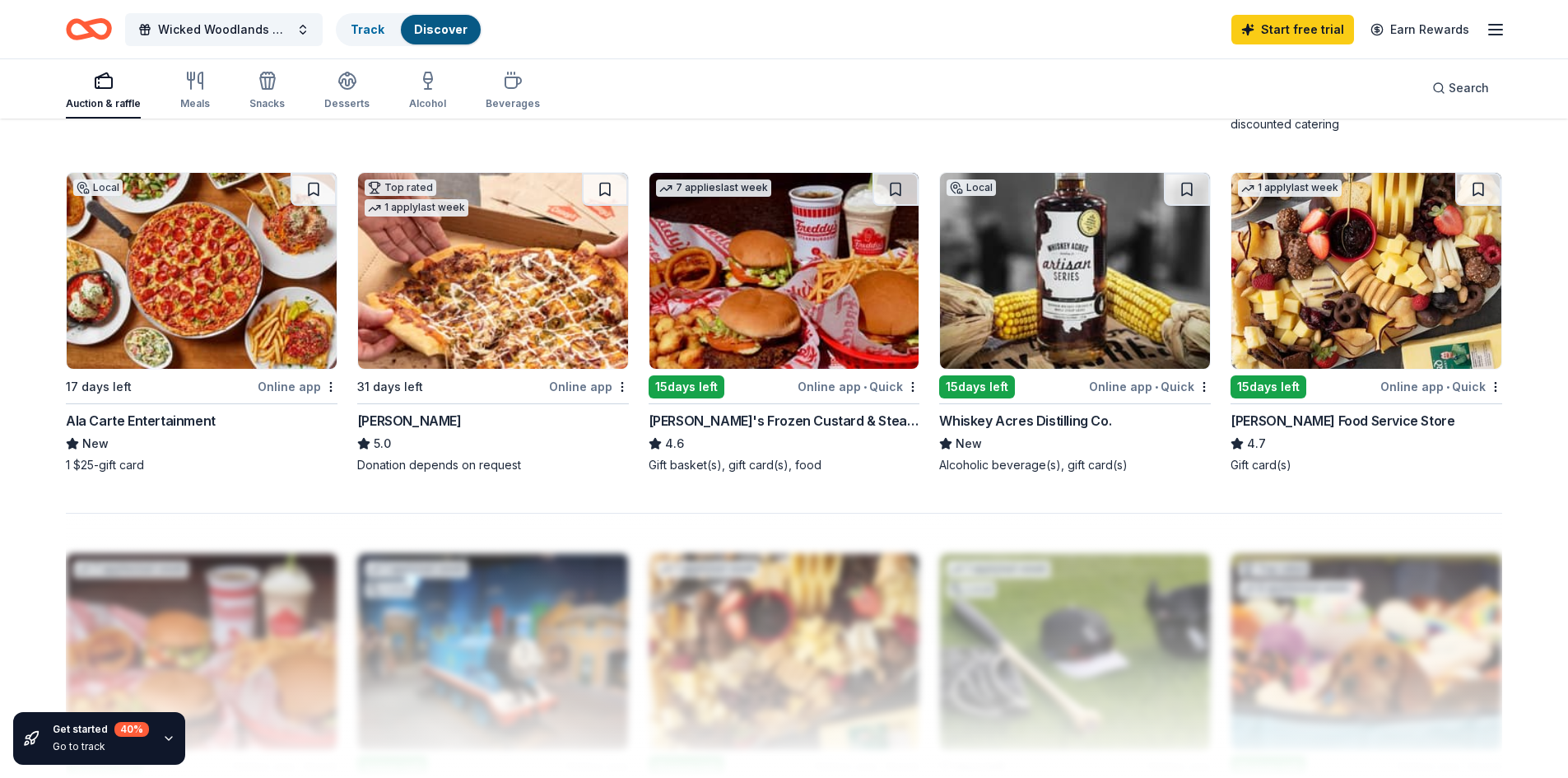
scroll to position [1235, 0]
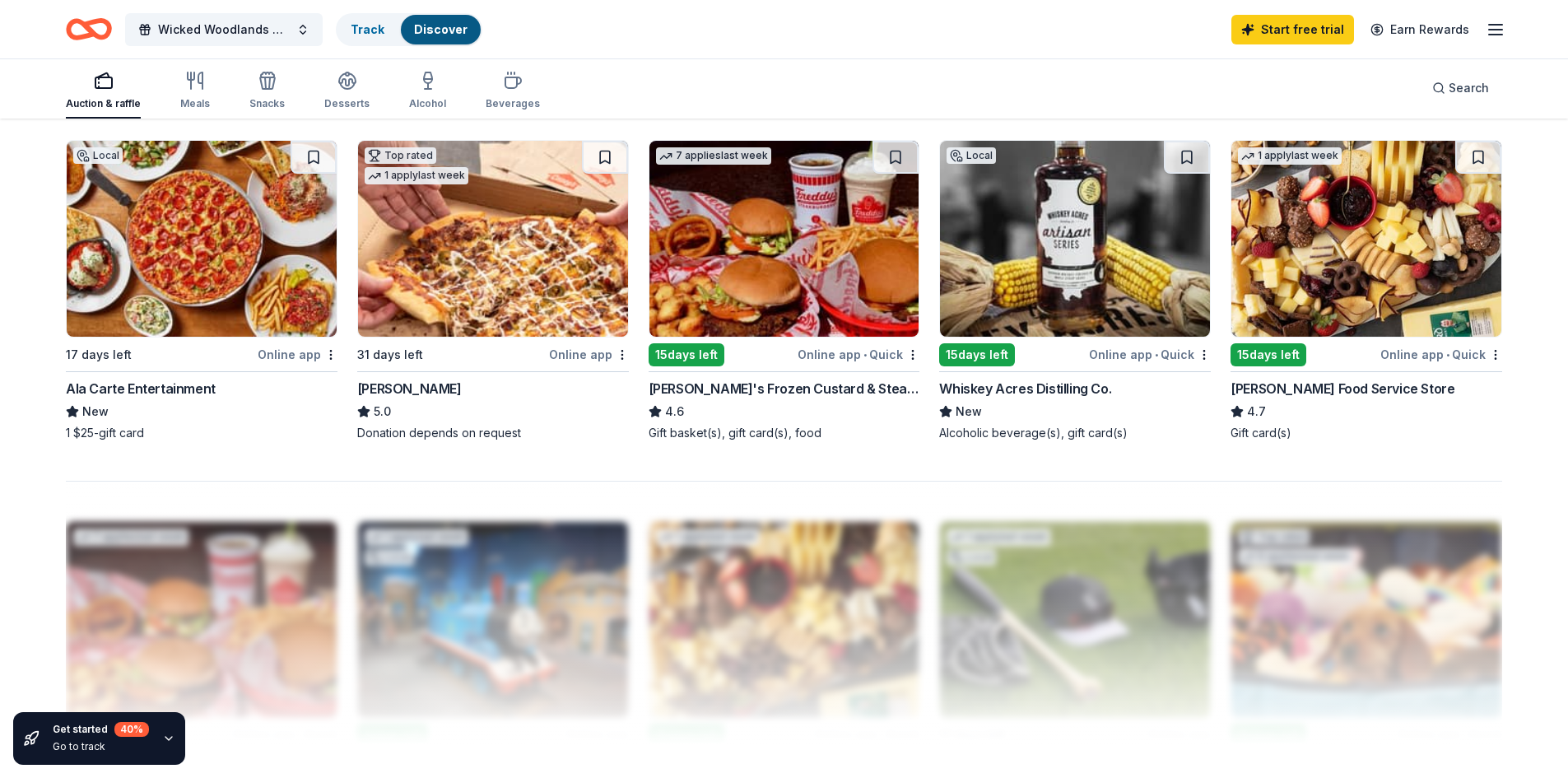
click at [1317, 380] on div "Gordon Food Service Store" at bounding box center [1343, 389] width 224 height 20
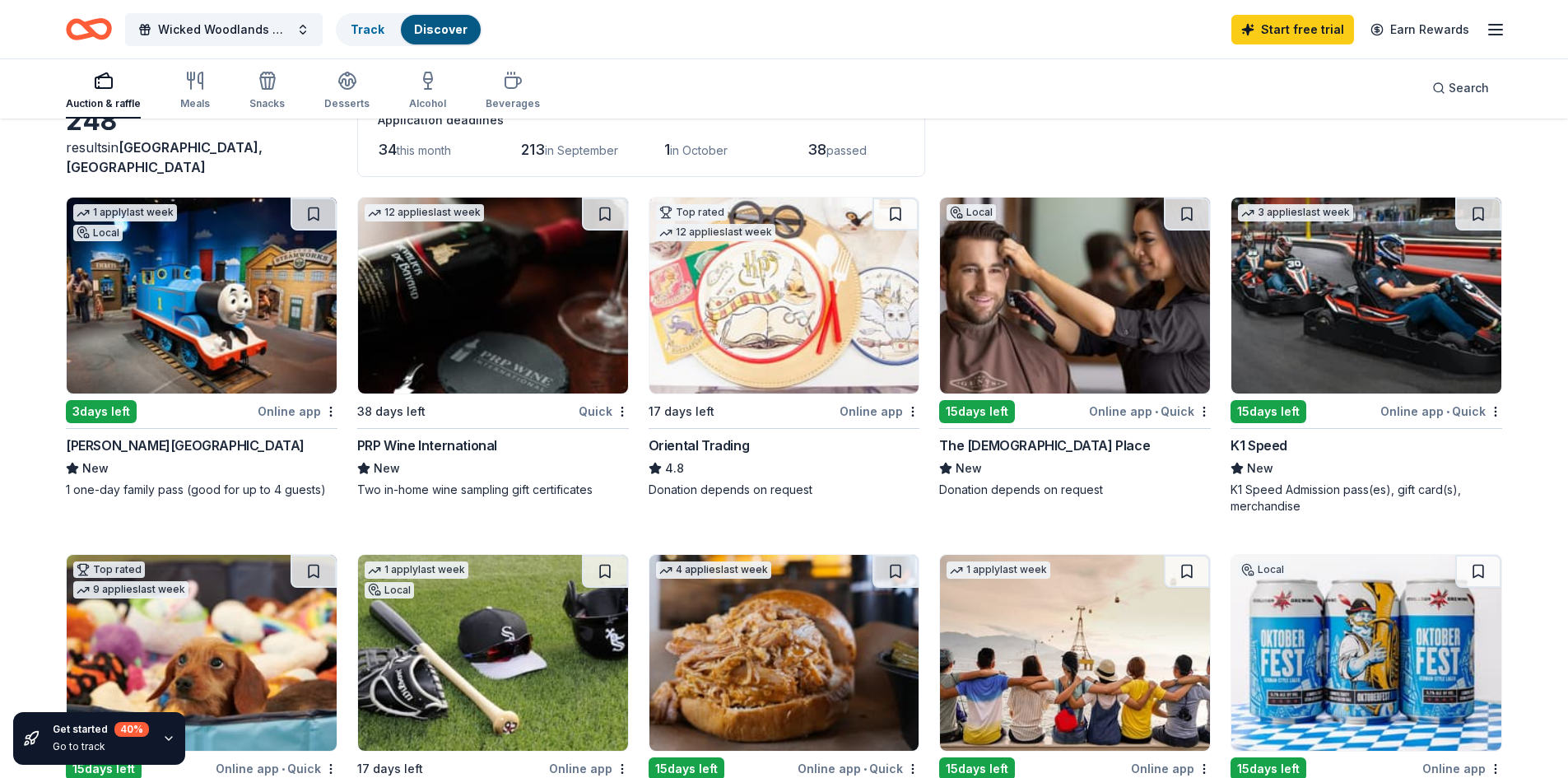
scroll to position [0, 0]
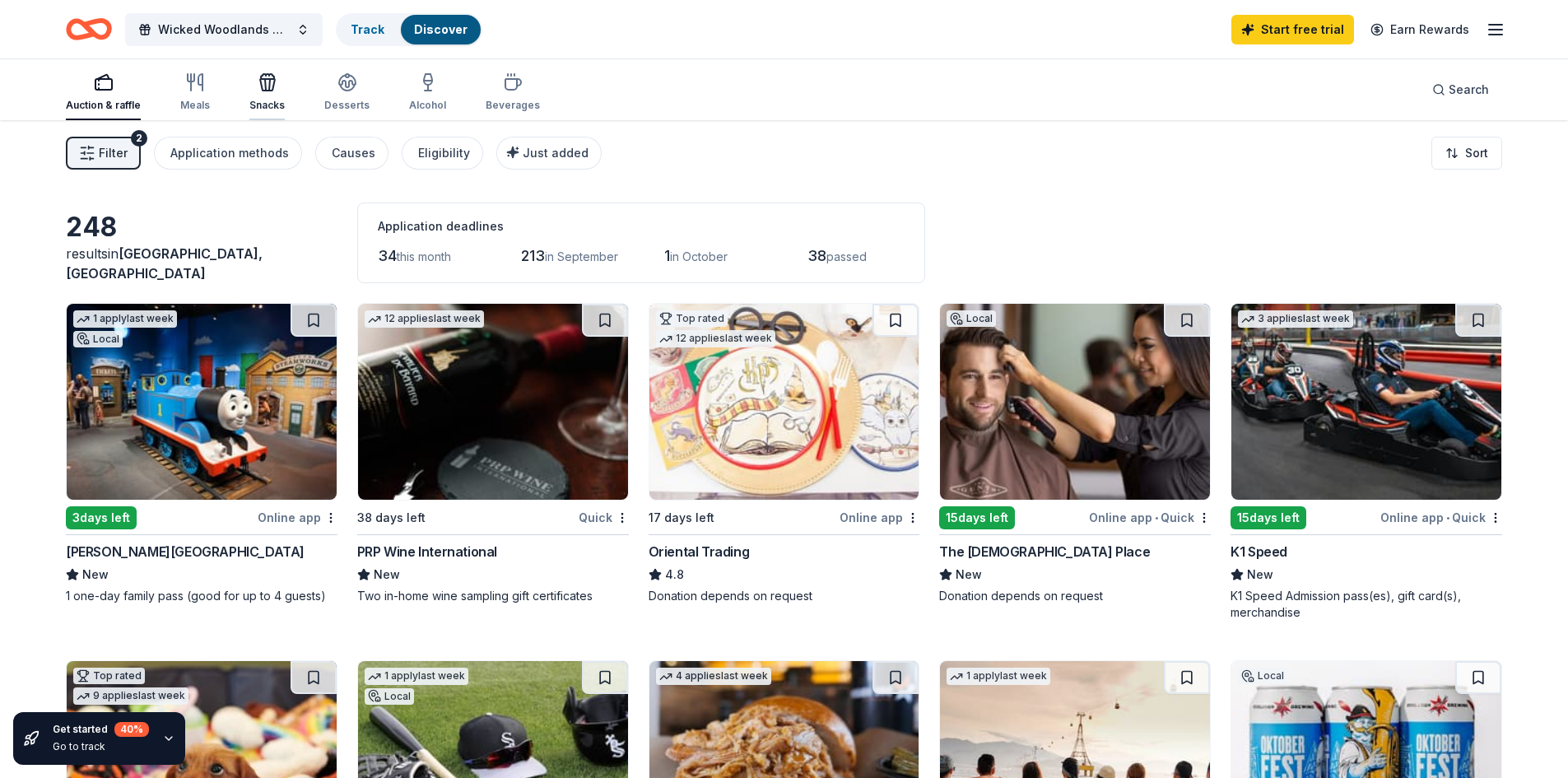
click at [278, 92] on div "button" at bounding box center [267, 82] width 36 height 20
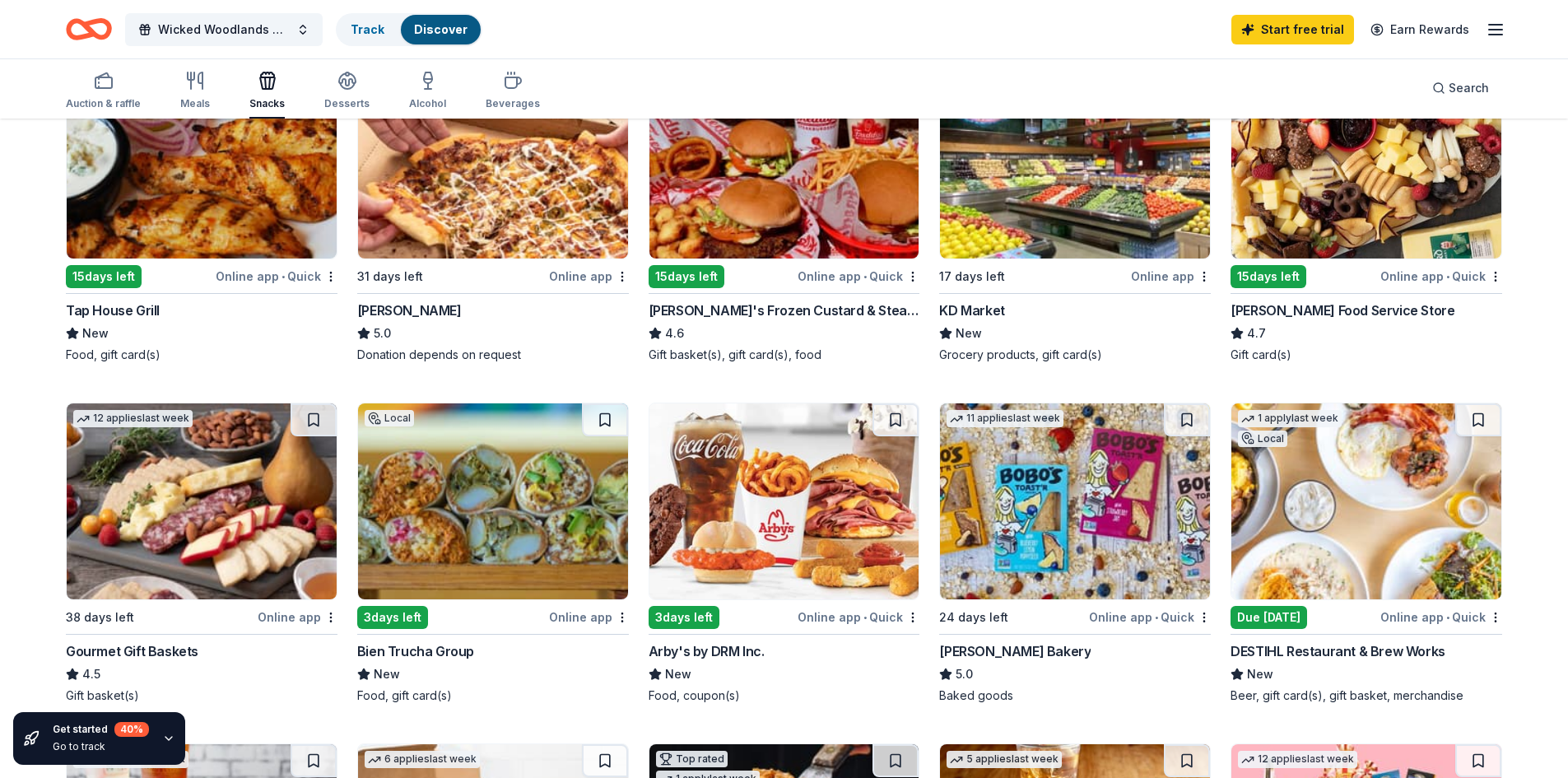
scroll to position [82, 0]
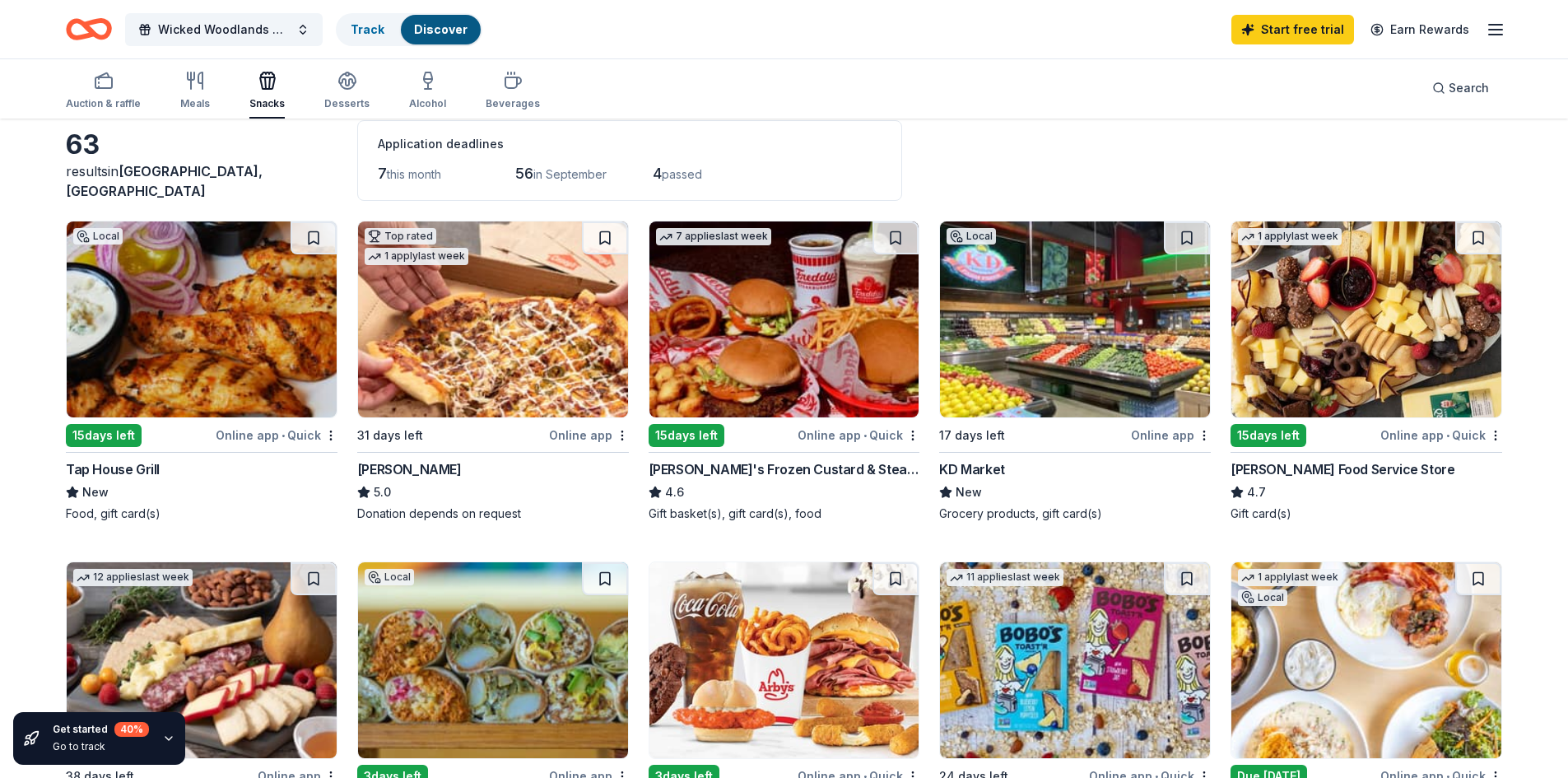
click at [1032, 307] on img at bounding box center [1075, 319] width 270 height 196
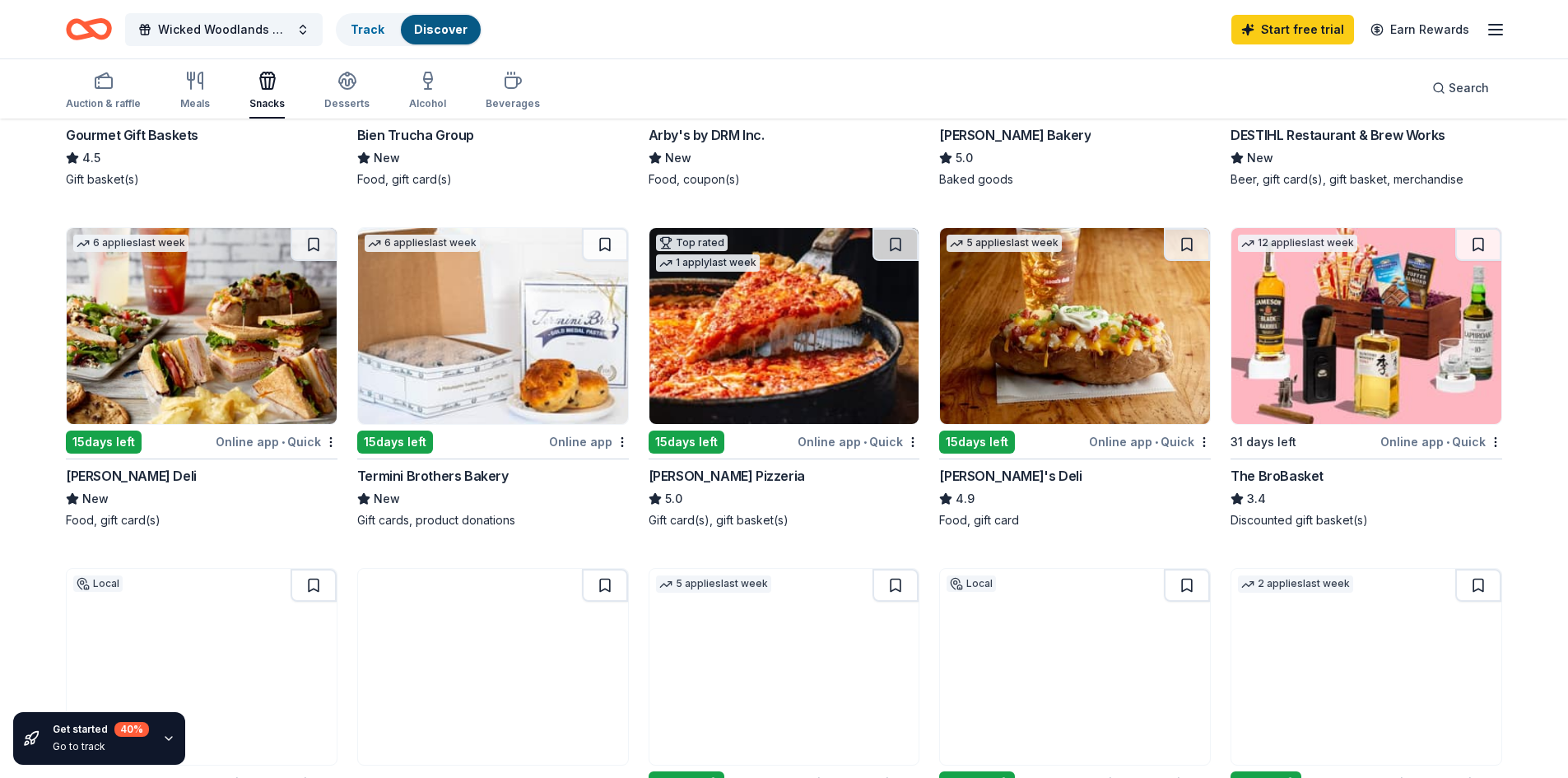
scroll to position [577, 0]
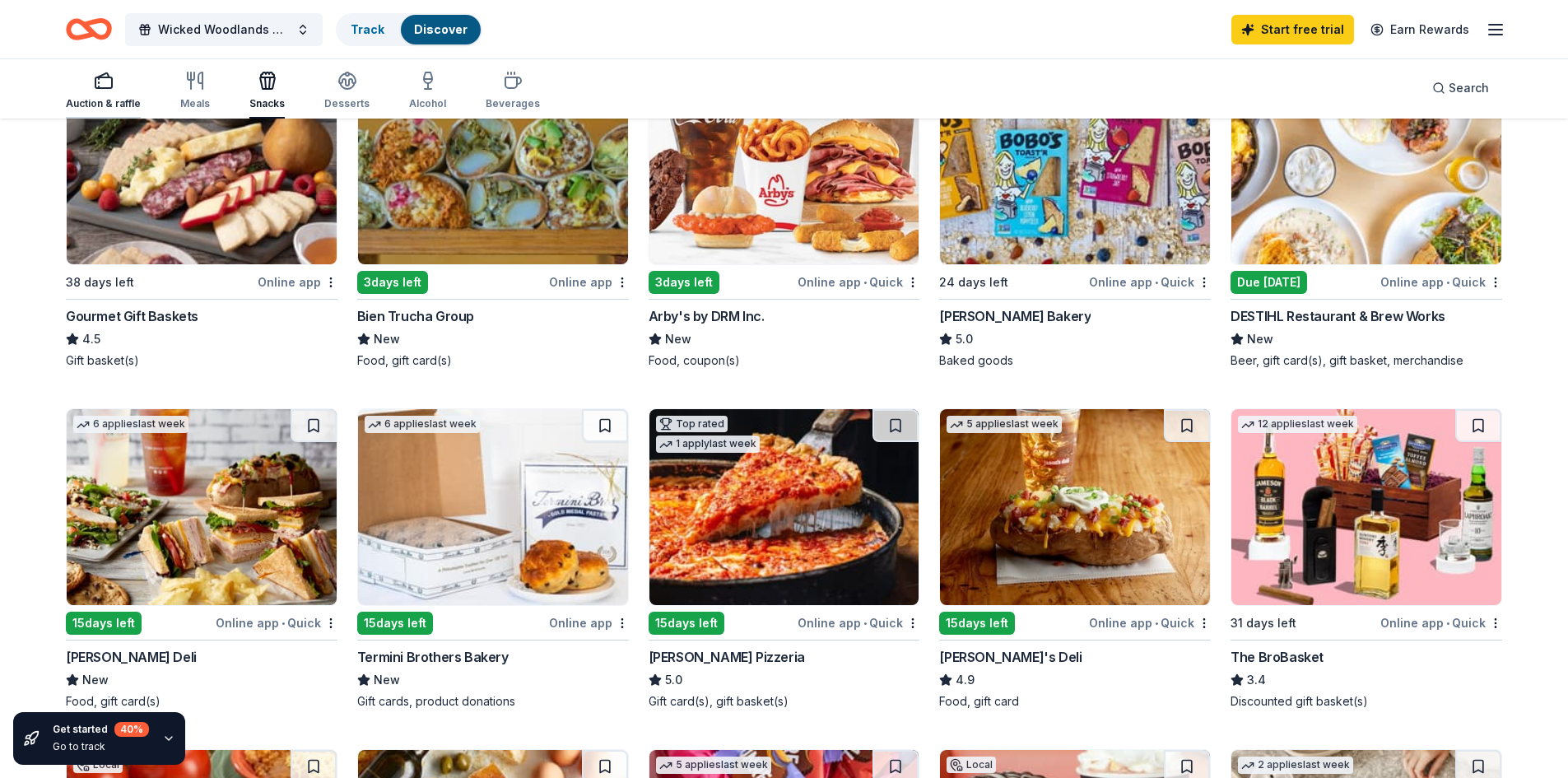
click at [106, 100] on div "Auction & raffle" at bounding box center [103, 103] width 75 height 13
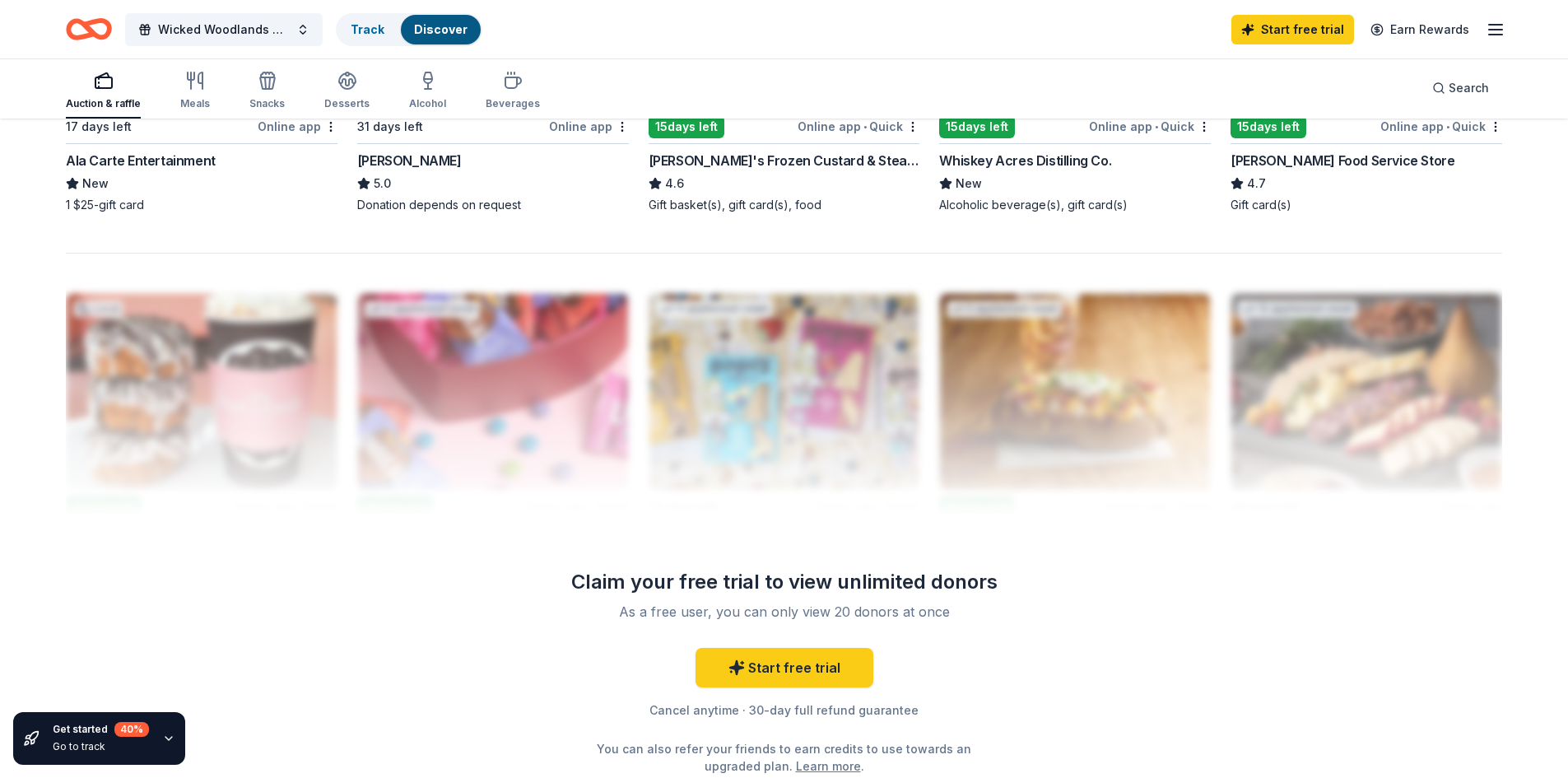
scroll to position [1564, 0]
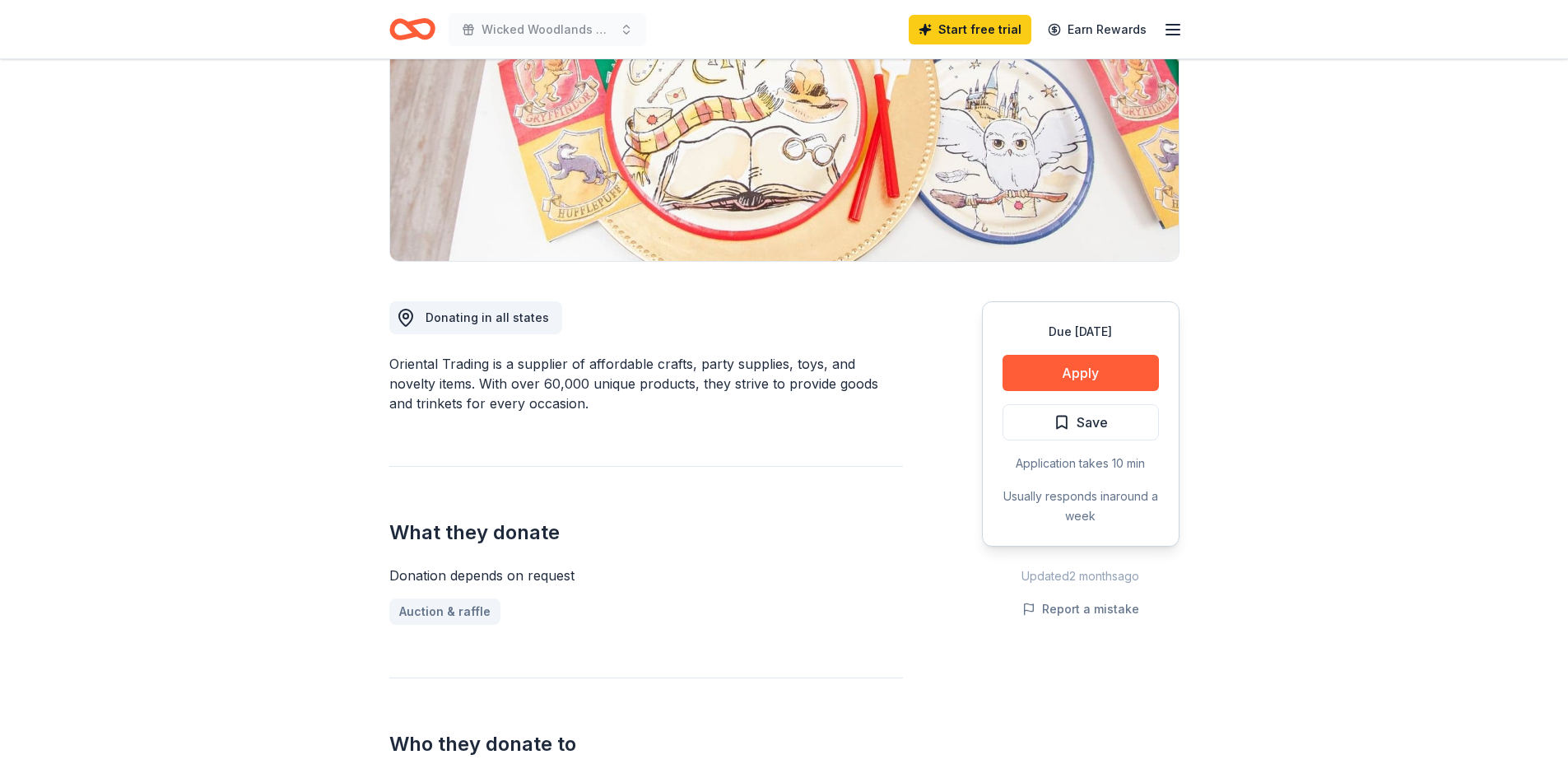
scroll to position [247, 0]
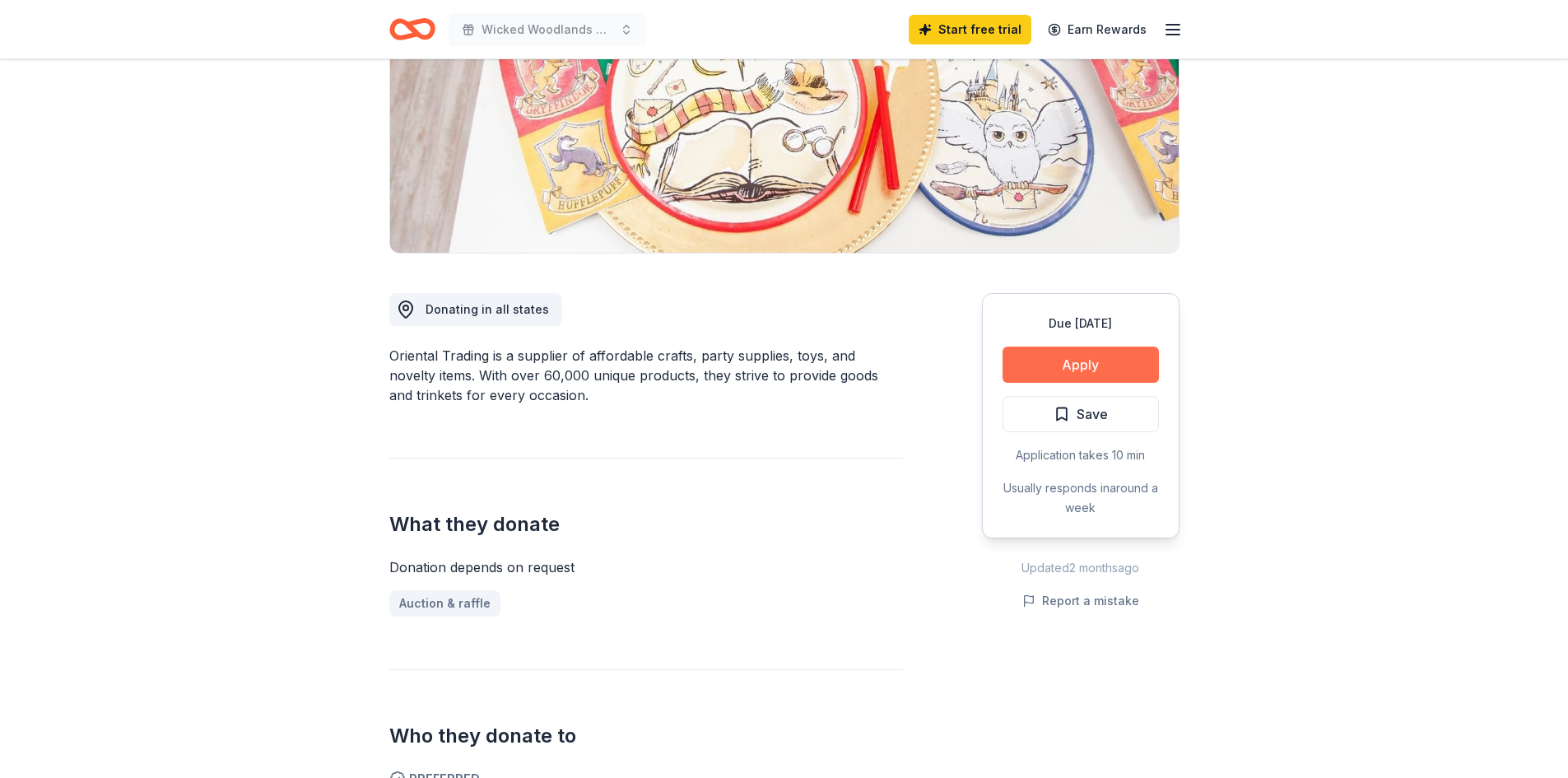
click at [1077, 364] on button "Apply" at bounding box center [1080, 365] width 157 height 37
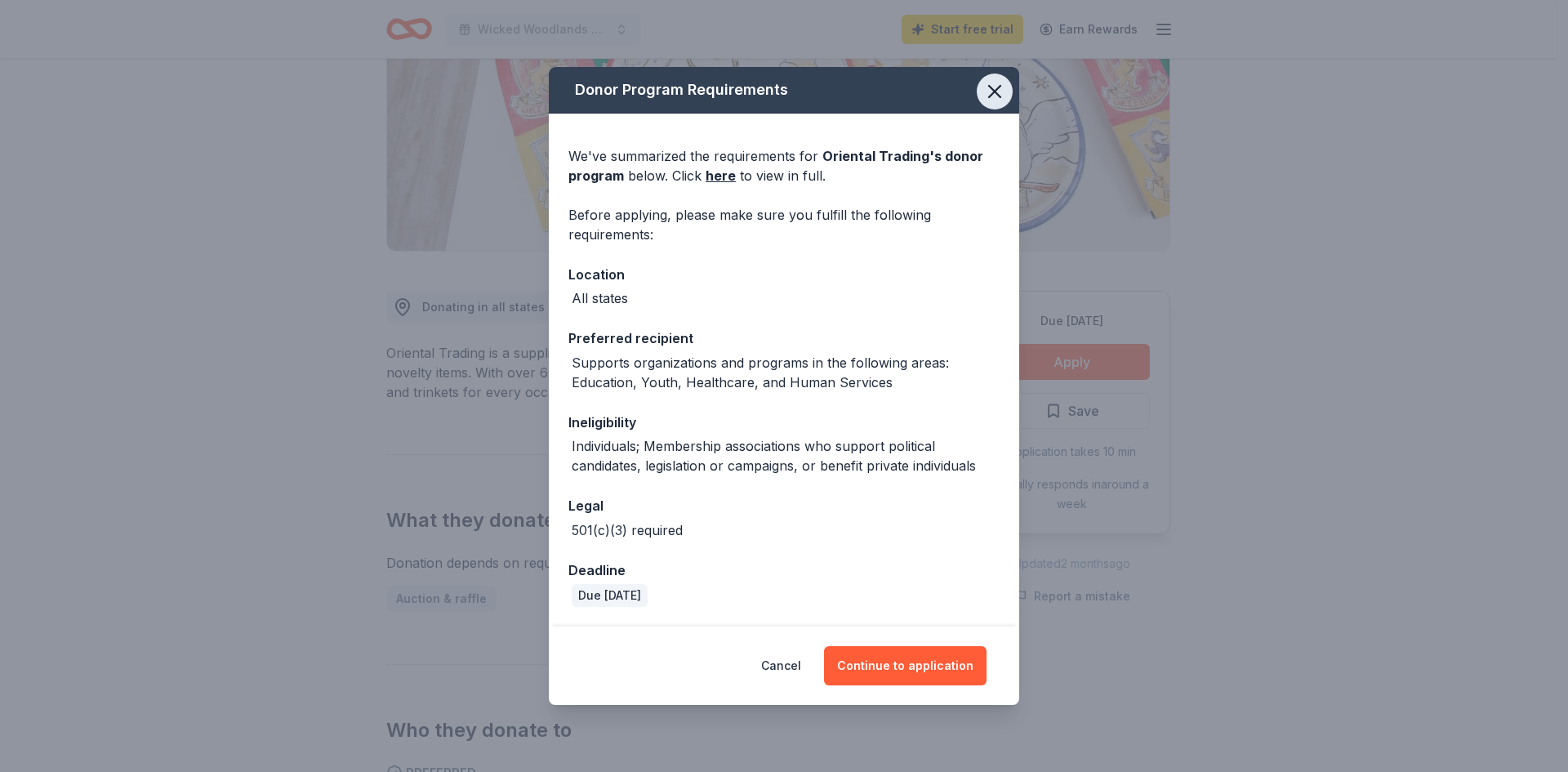
click at [999, 97] on icon "button" at bounding box center [994, 91] width 23 height 23
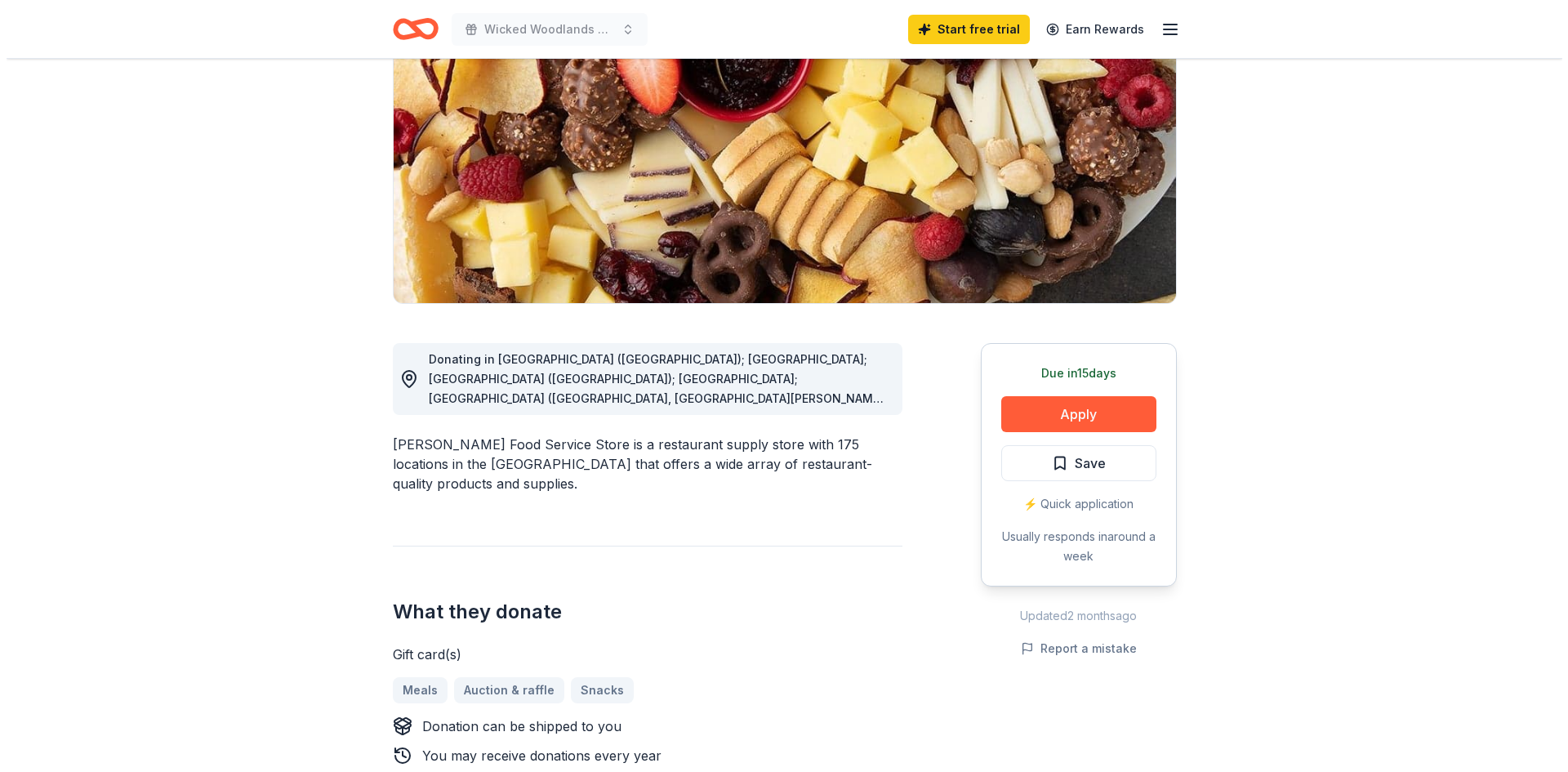
scroll to position [245, 0]
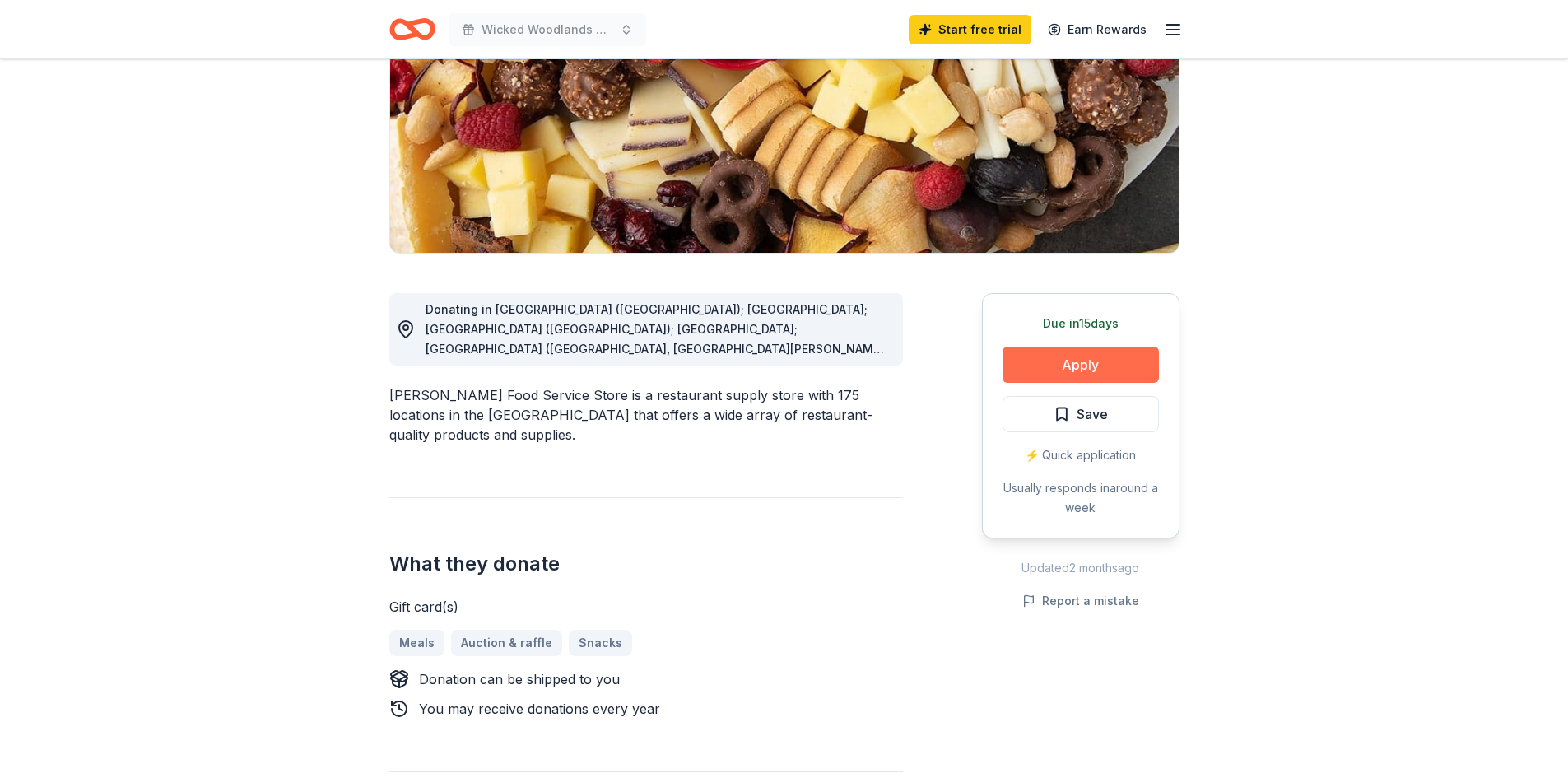
click at [1103, 358] on button "Apply" at bounding box center [1080, 365] width 157 height 37
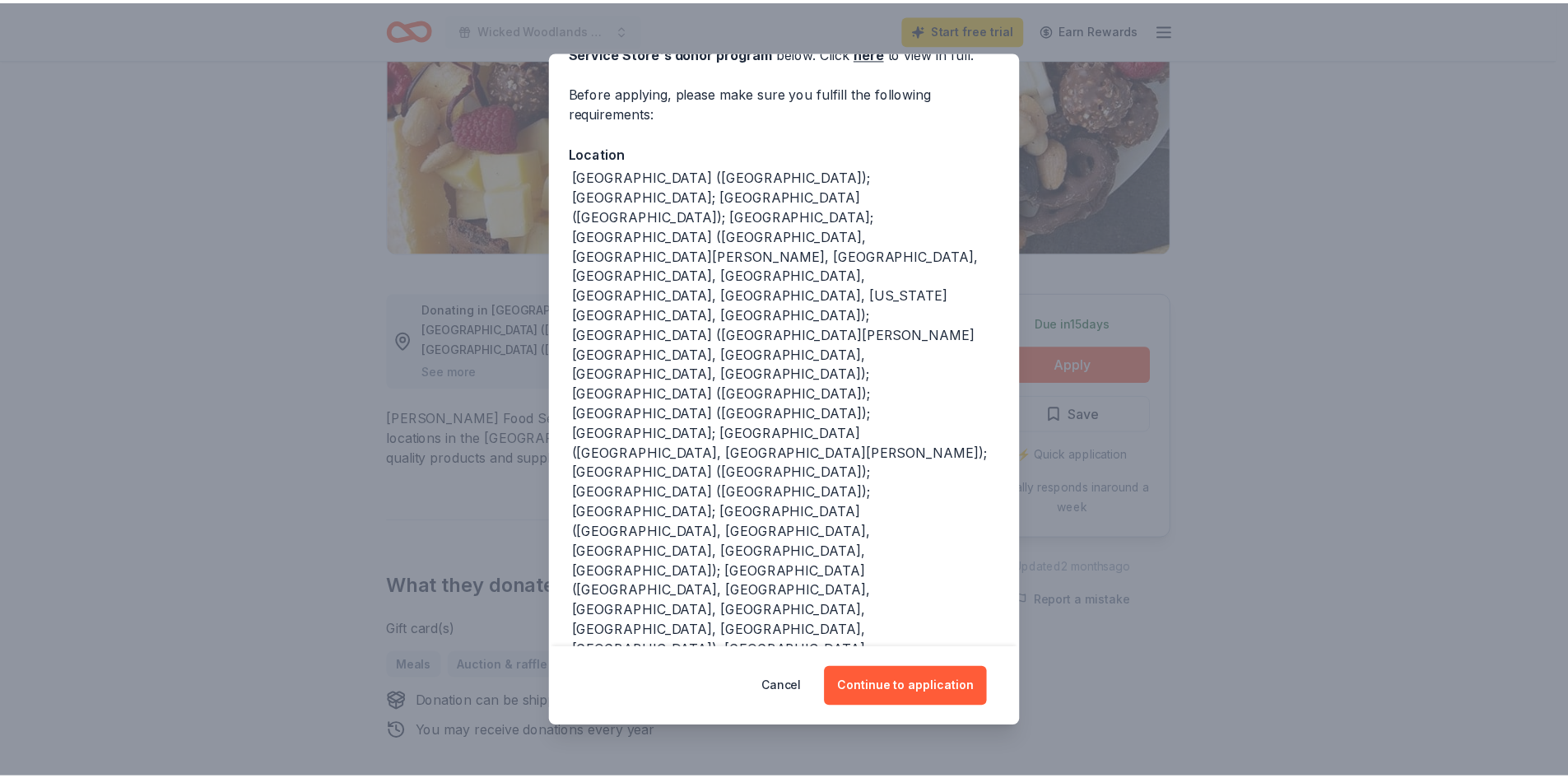
scroll to position [167, 0]
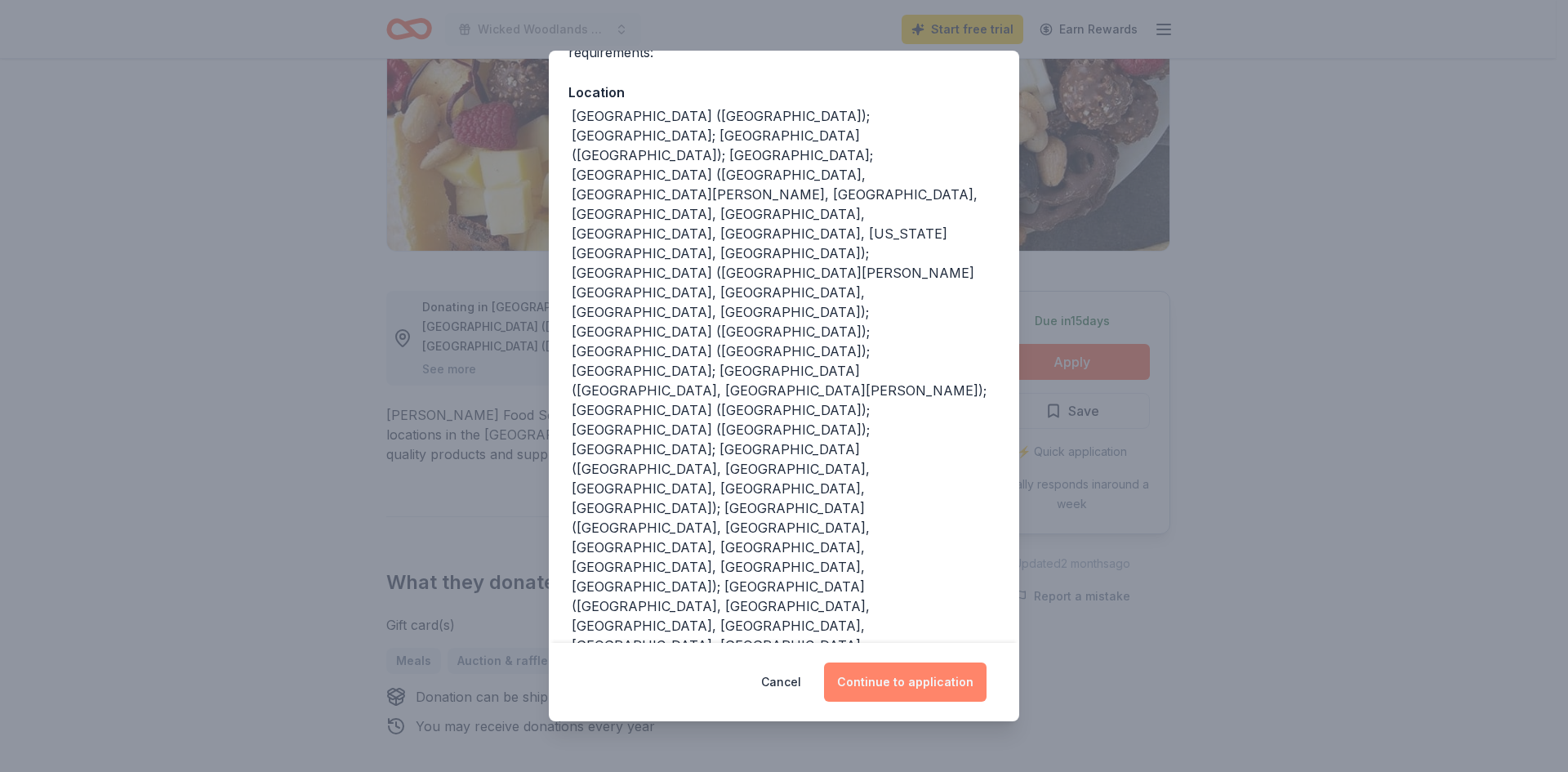
click at [900, 683] on button "Continue to application" at bounding box center [904, 681] width 163 height 39
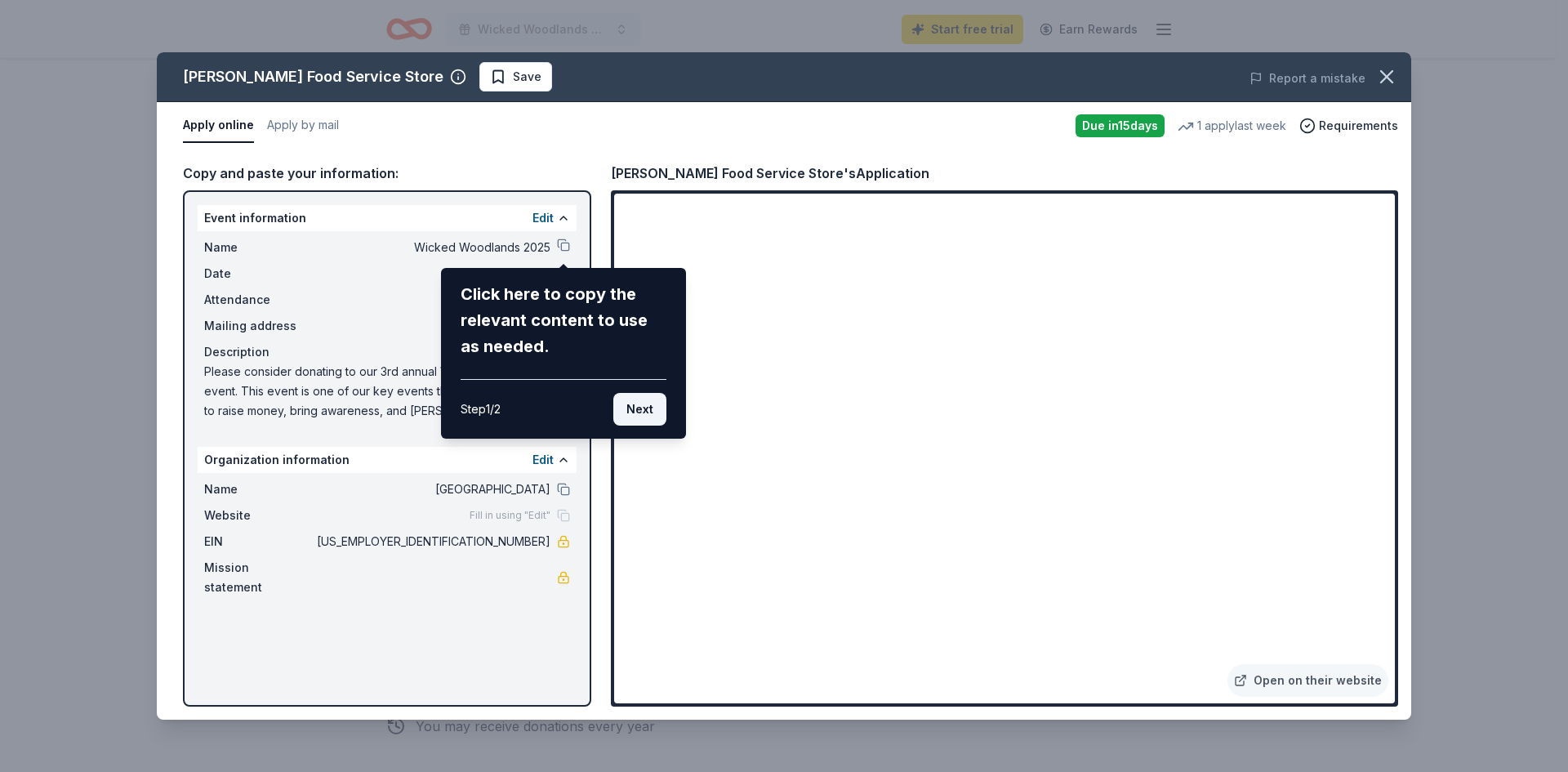
click at [653, 416] on button "Next" at bounding box center [639, 410] width 53 height 33
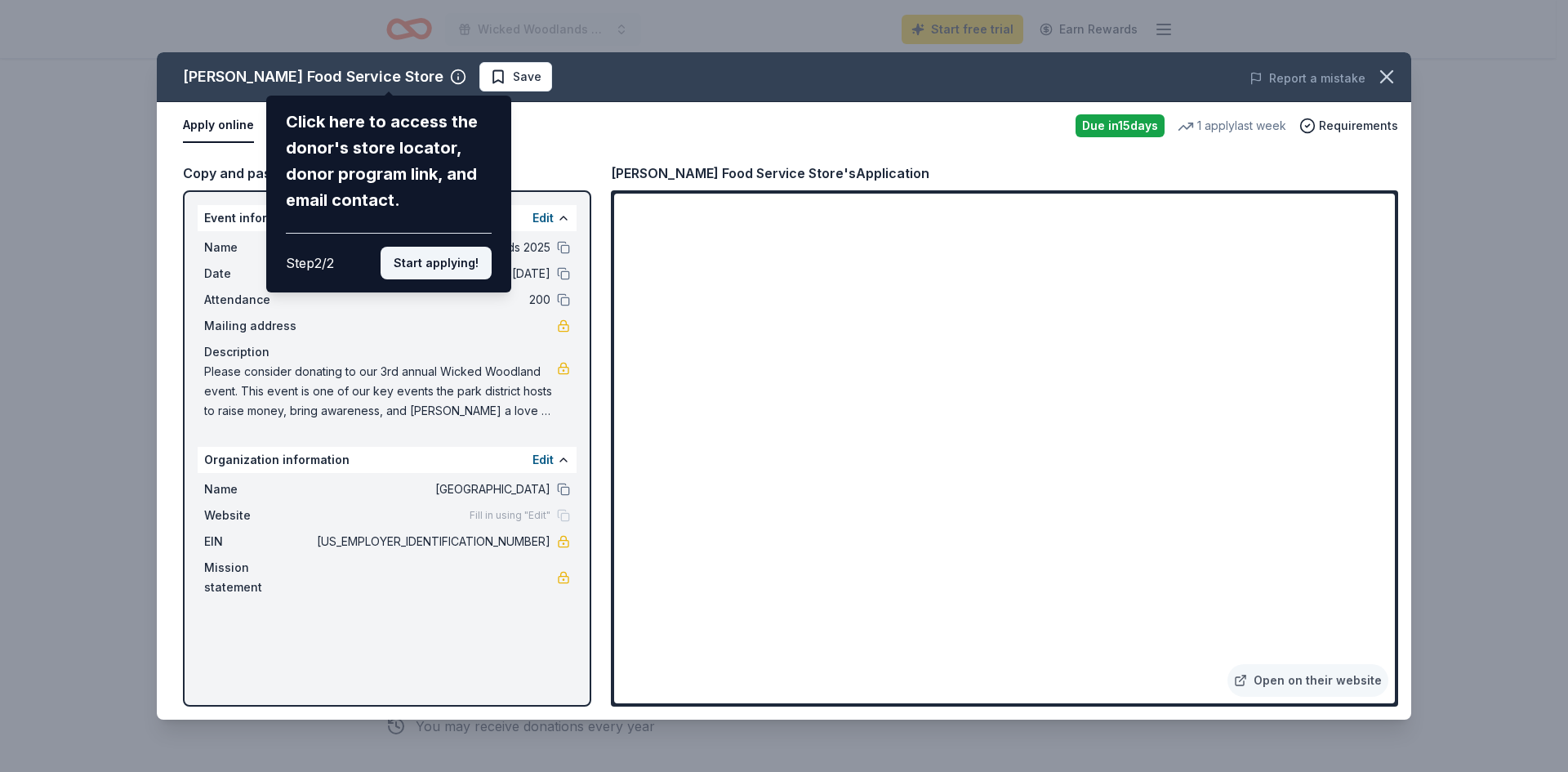
click at [416, 267] on button "Start applying!" at bounding box center [436, 263] width 111 height 33
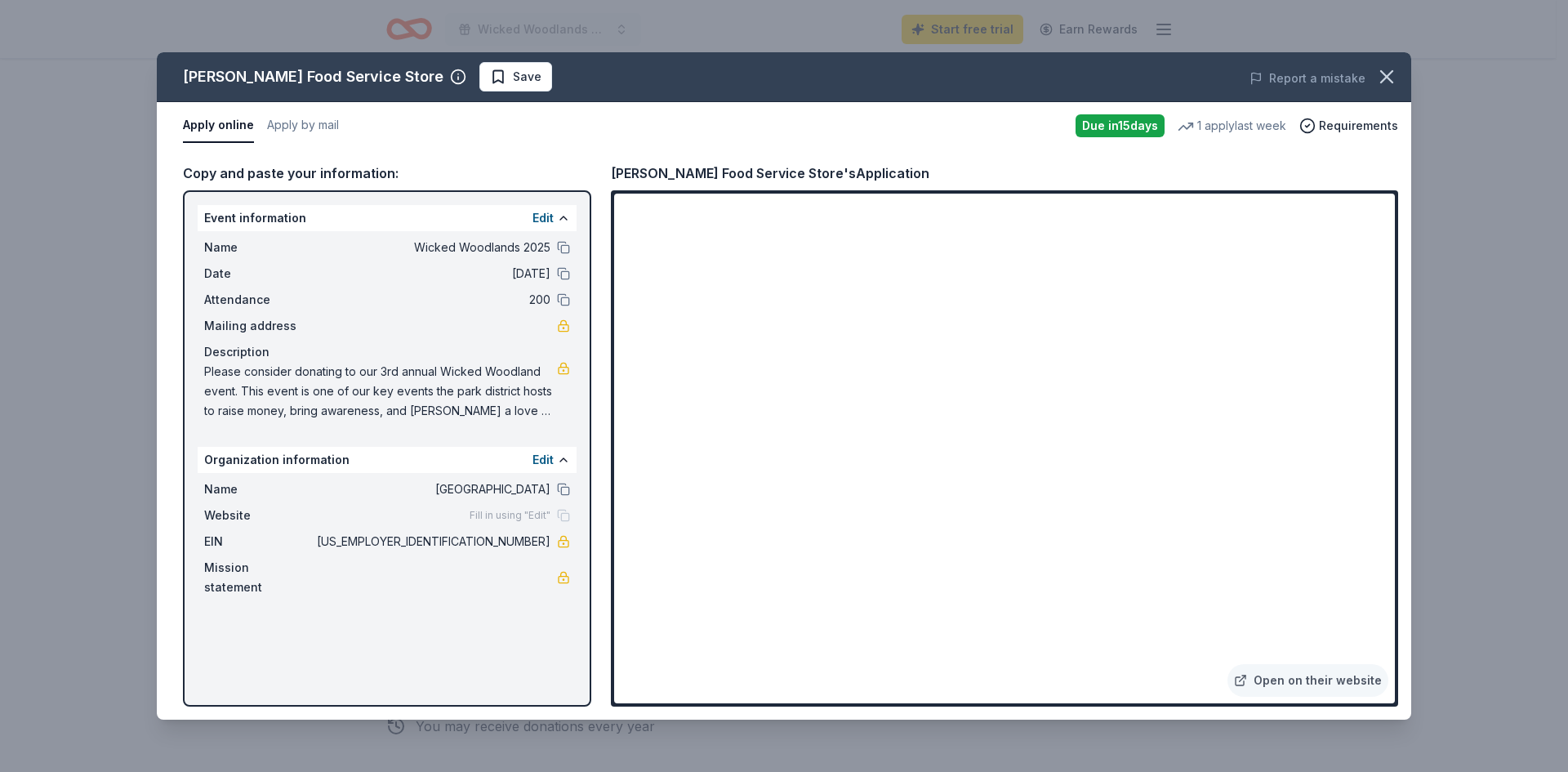
click at [232, 389] on span "Please consider donating to our 3rd annual Wicked Woodland event. This event is…" at bounding box center [380, 391] width 353 height 59
drag, startPoint x: 206, startPoint y: 370, endPoint x: 413, endPoint y: 408, distance: 210.5
click at [413, 408] on span "Please consider donating to our 3rd annual Wicked Woodland event. This event is…" at bounding box center [380, 391] width 353 height 59
click at [327, 385] on span "Please consider donating to our 3rd annual Wicked Woodland event. This event is…" at bounding box center [380, 391] width 353 height 59
click at [462, 418] on span "Please consider donating to our 3rd annual Wicked Woodland event. This event is…" at bounding box center [380, 391] width 353 height 59
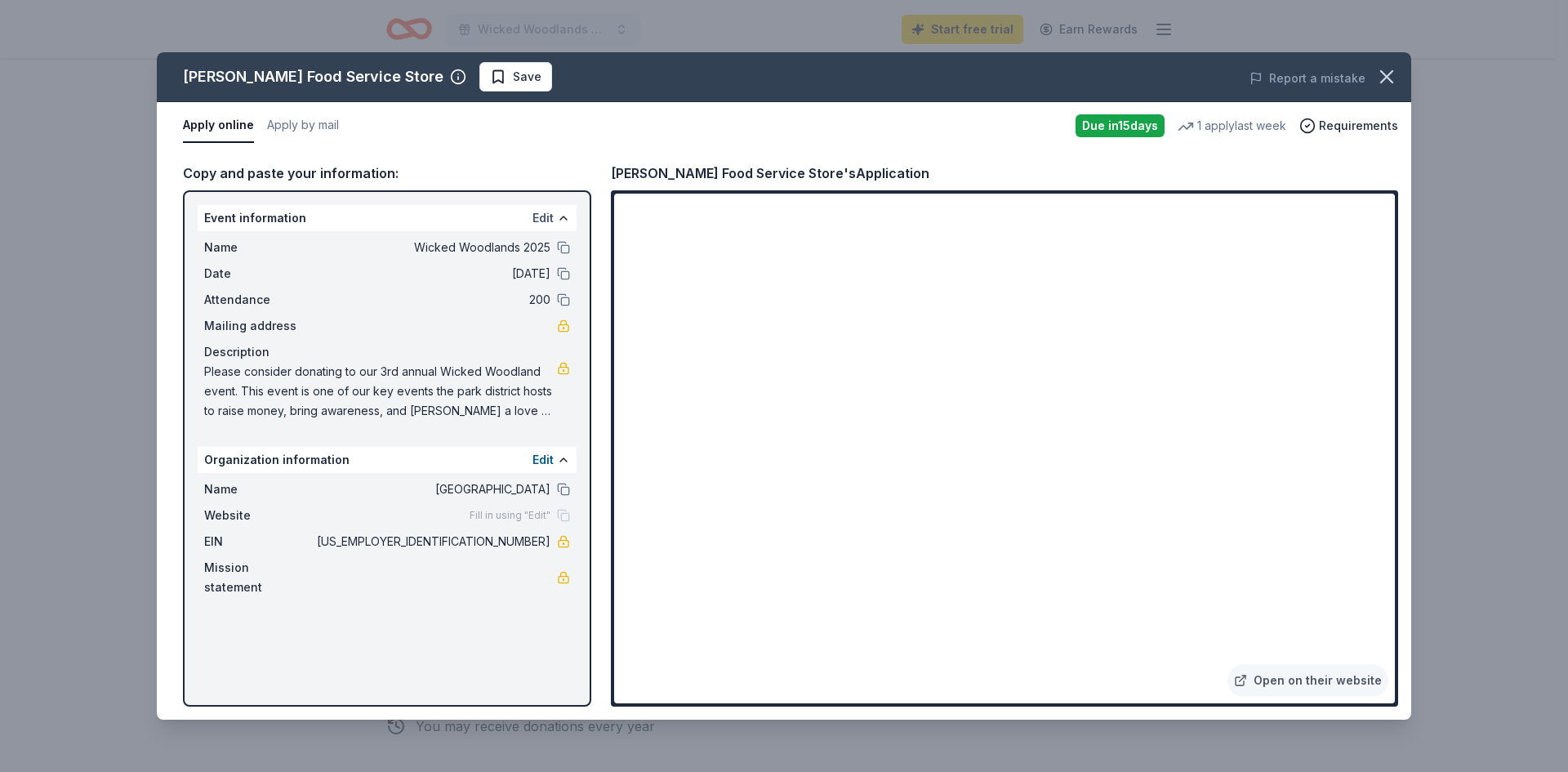
click at [547, 215] on button "Edit" at bounding box center [542, 218] width 21 height 20
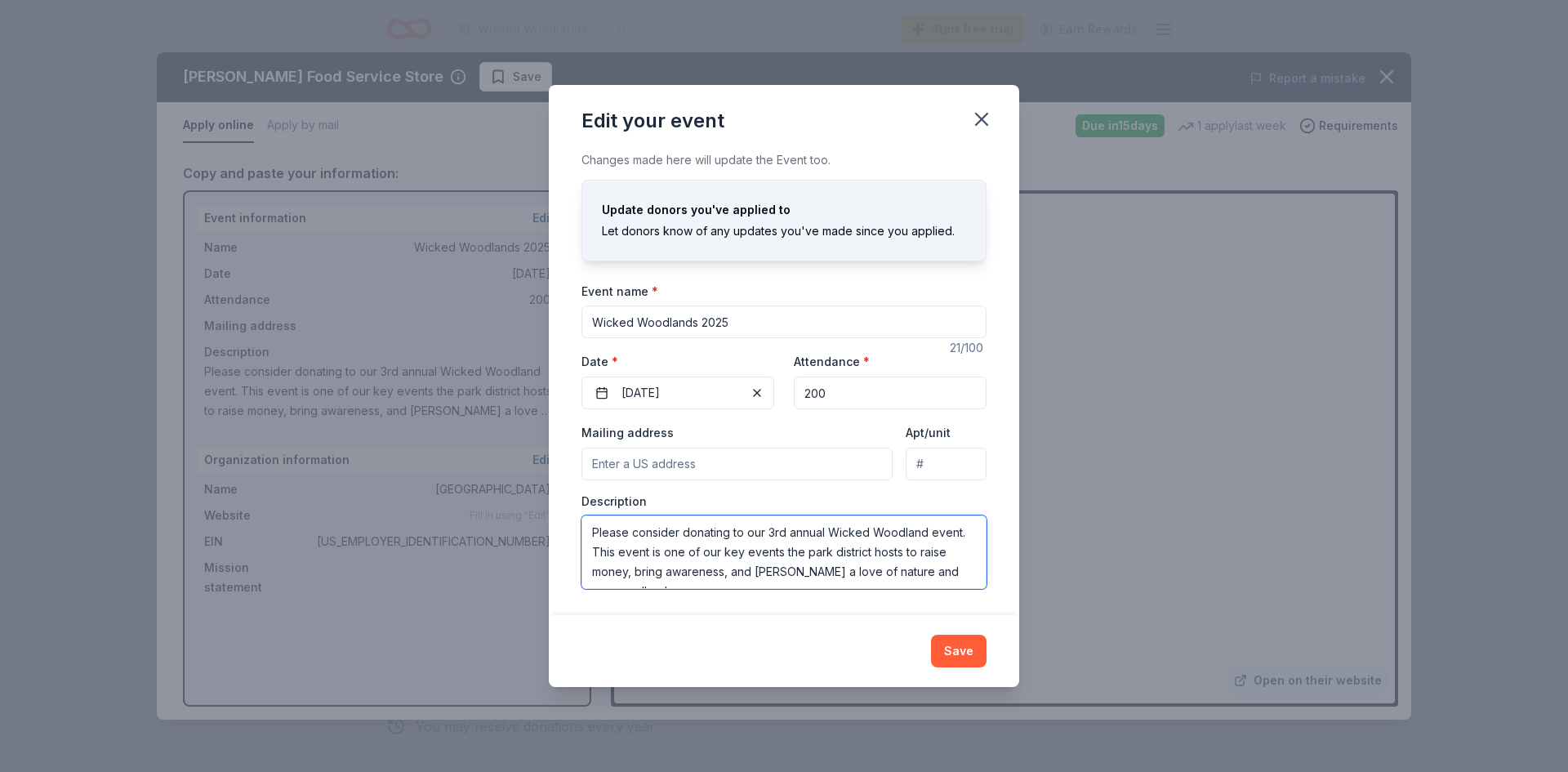
click at [616, 559] on textarea "Please consider donating to our 3rd annual Wicked Woodland event. This event is…" at bounding box center [784, 552] width 405 height 74
click at [988, 121] on icon "button" at bounding box center [981, 119] width 23 height 23
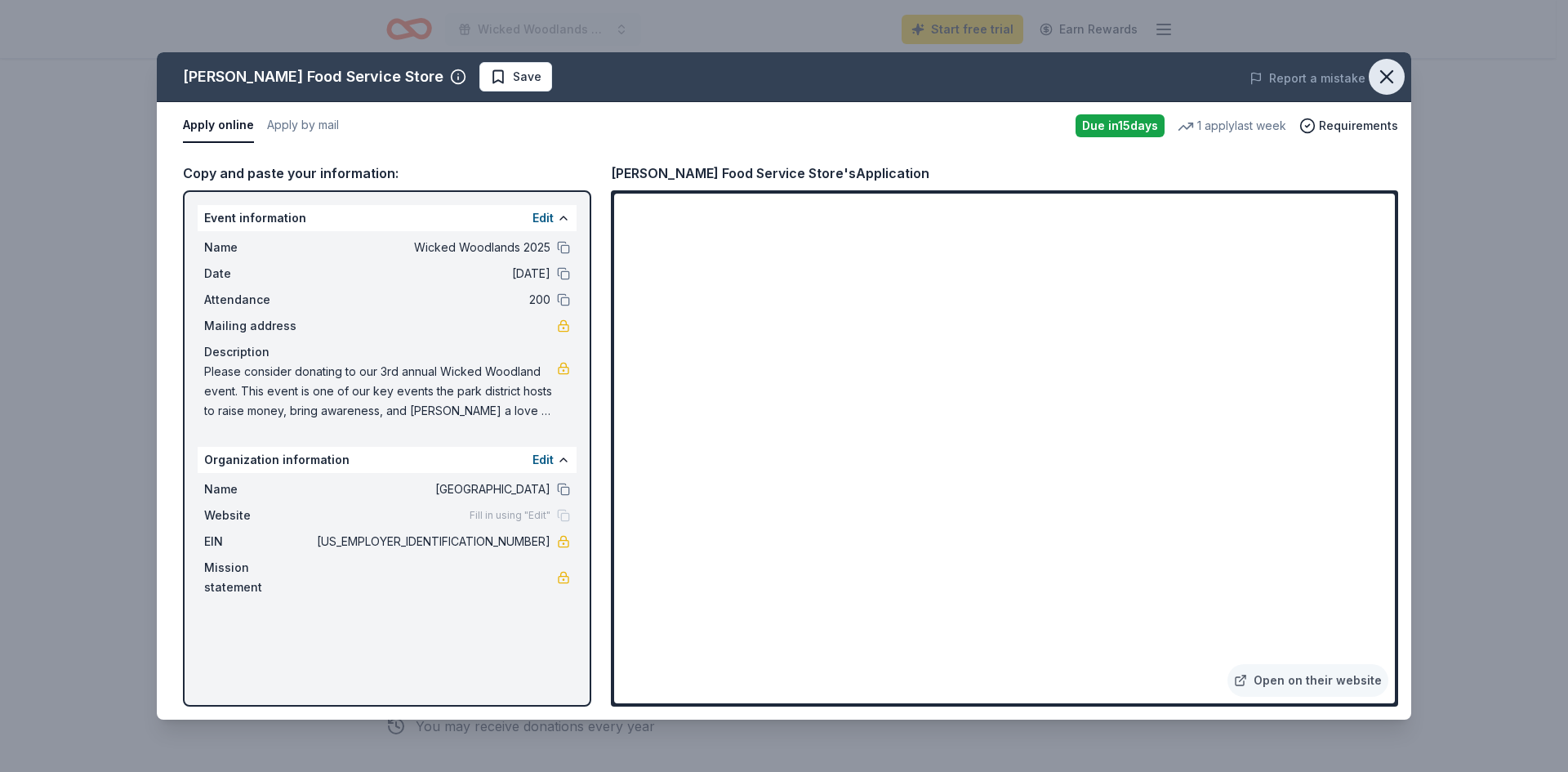
click at [1395, 77] on icon "button" at bounding box center [1386, 76] width 23 height 23
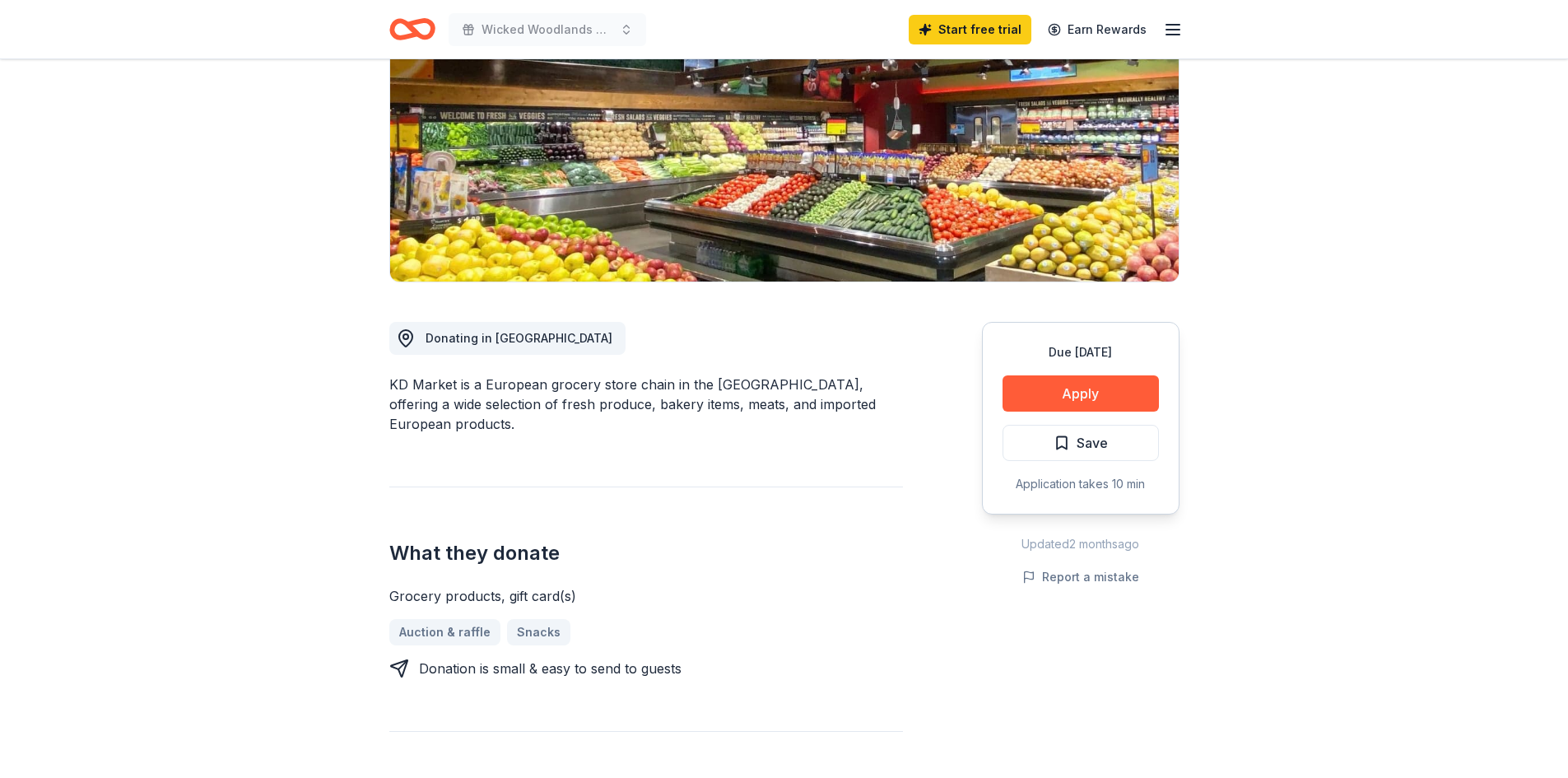
scroll to position [247, 0]
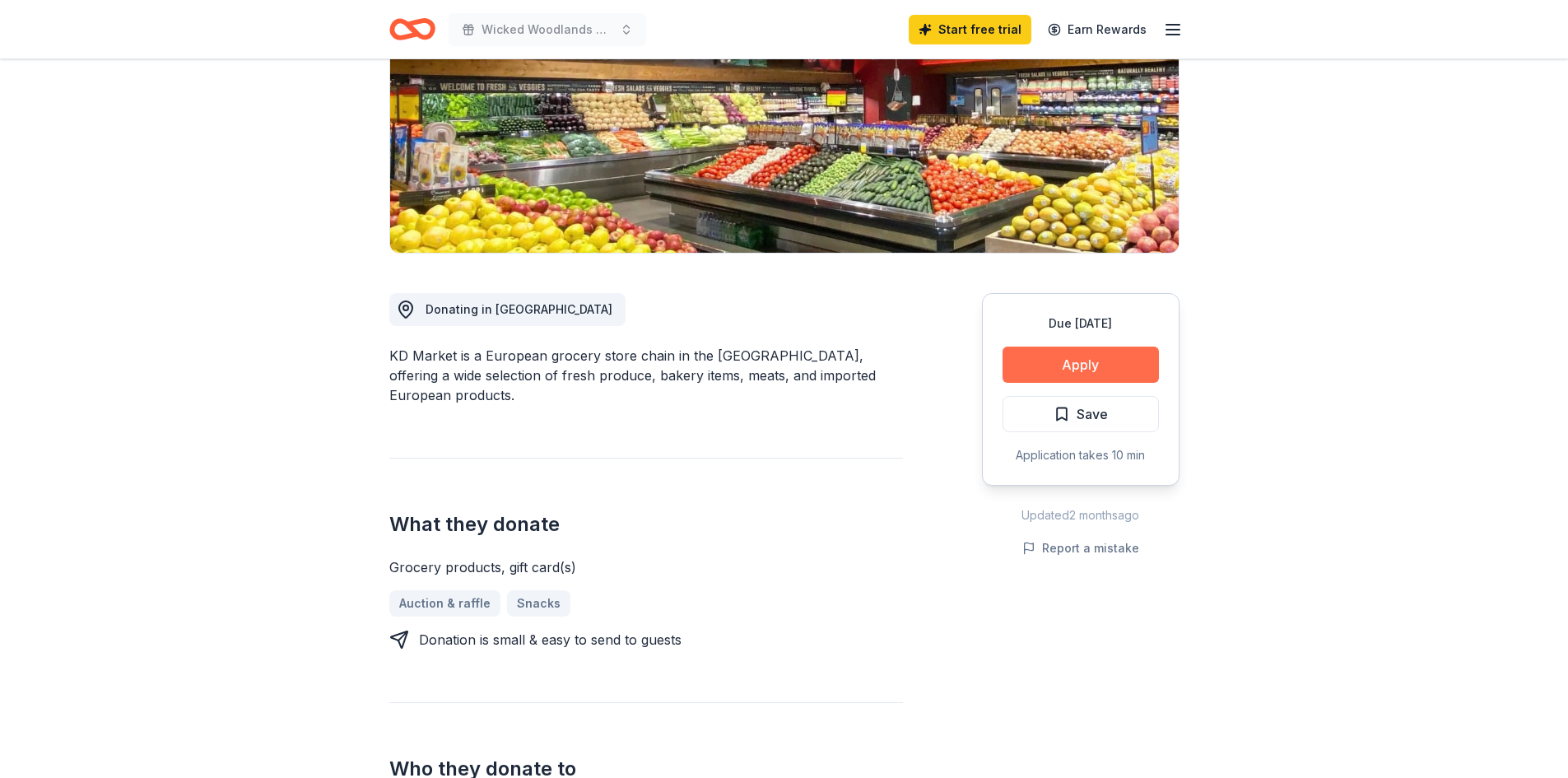
click at [1070, 373] on button "Apply" at bounding box center [1080, 365] width 157 height 37
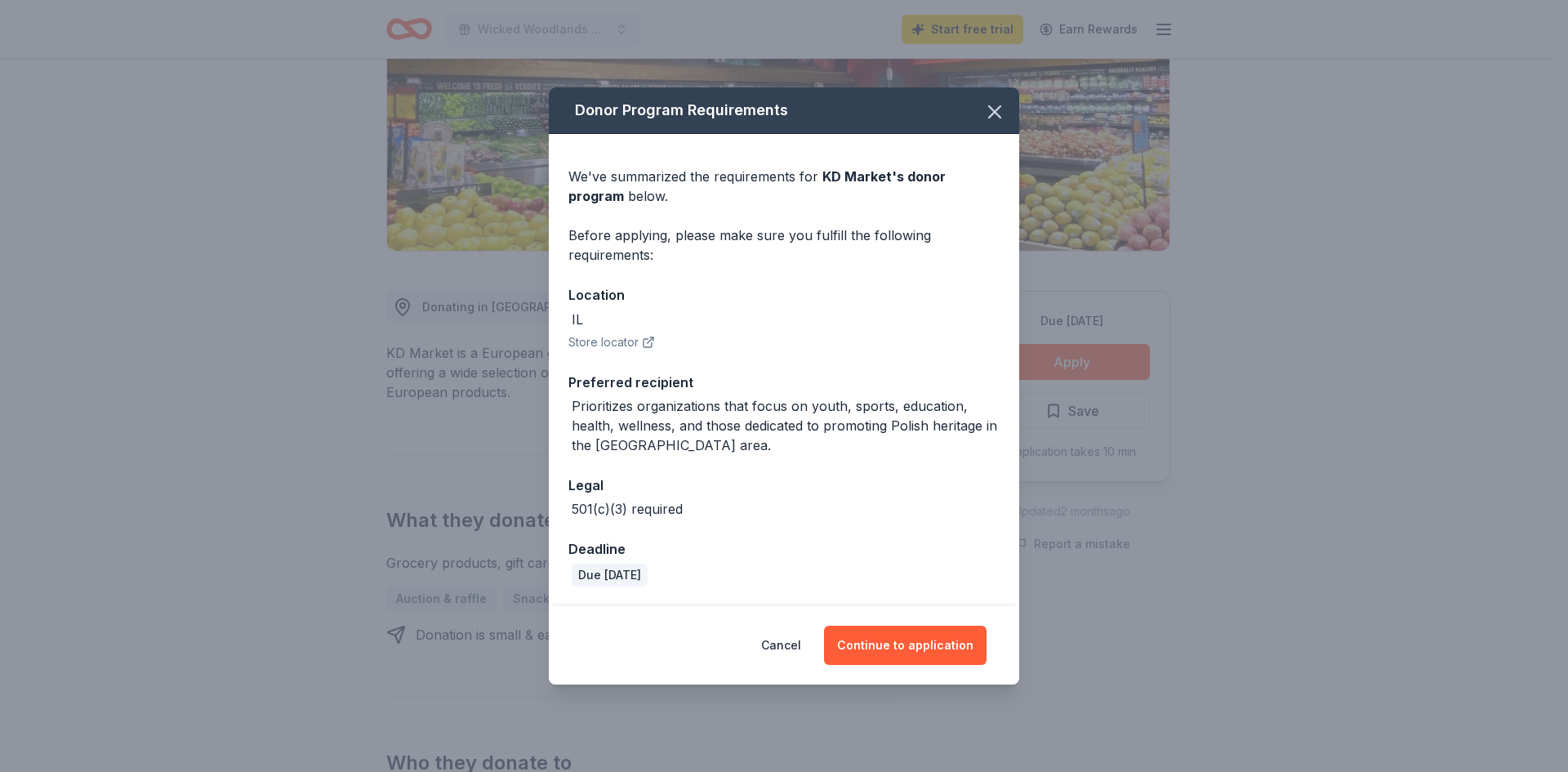
drag, startPoint x: 926, startPoint y: 649, endPoint x: 817, endPoint y: 129, distance: 531.3
click at [547, 275] on div "Donor Program Requirements We've summarized the requirements for KD Market 's d…" at bounding box center [784, 386] width 1568 height 772
click at [996, 112] on icon "button" at bounding box center [994, 112] width 23 height 23
